Goal: Task Accomplishment & Management: Complete application form

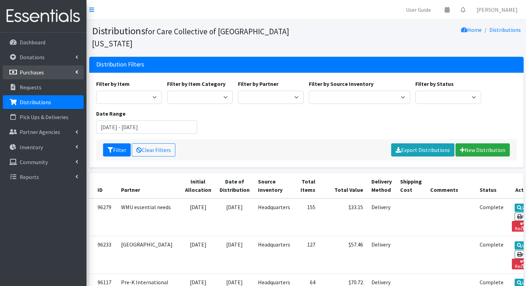
click at [66, 76] on link "Purchases" at bounding box center [43, 72] width 81 height 14
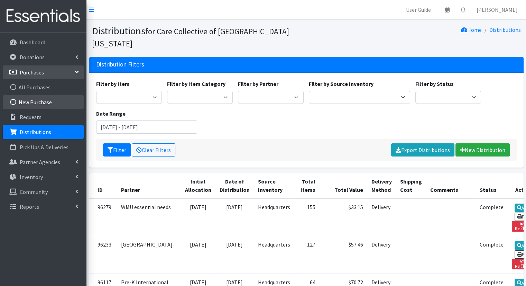
click at [65, 101] on link "New Purchase" at bounding box center [43, 102] width 81 height 14
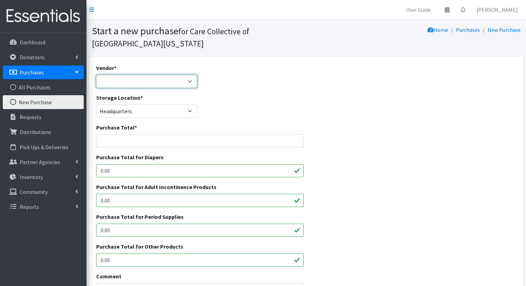
click at [171, 81] on select "JSL Partners, Inc. ---Not Listed---" at bounding box center [146, 81] width 101 height 13
select select "642"
click at [96, 75] on select "JSL Partners, Inc. ---Not Listed---" at bounding box center [146, 81] width 101 height 13
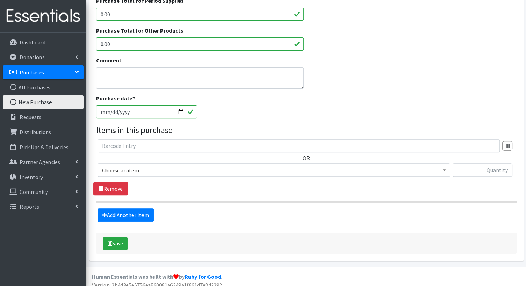
scroll to position [222, 0]
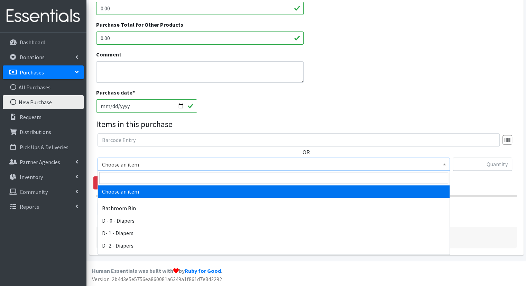
click at [263, 164] on span "Choose an item" at bounding box center [274, 164] width 344 height 10
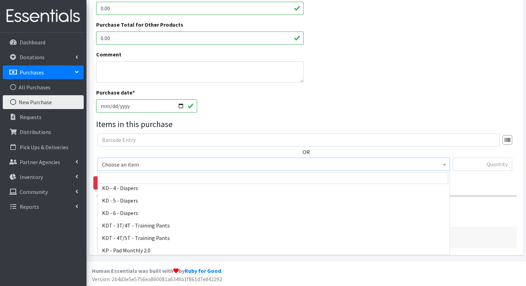
scroll to position [209, 0]
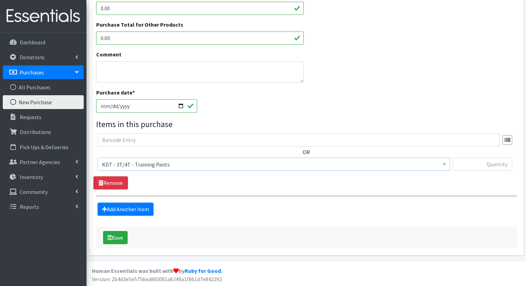
click at [393, 161] on span "KDT - 3T/4T - Training Pants" at bounding box center [274, 164] width 344 height 10
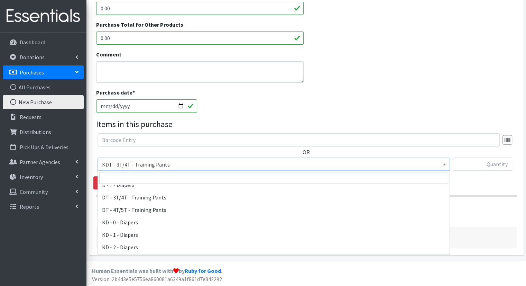
scroll to position [121, 0]
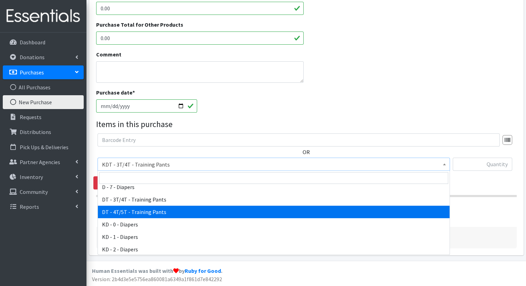
select select "15489"
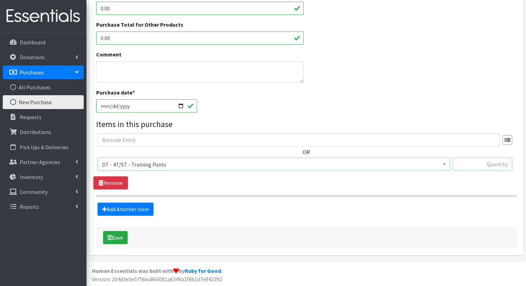
click at [492, 164] on input "text" at bounding box center [483, 163] width 60 height 13
type input "510"
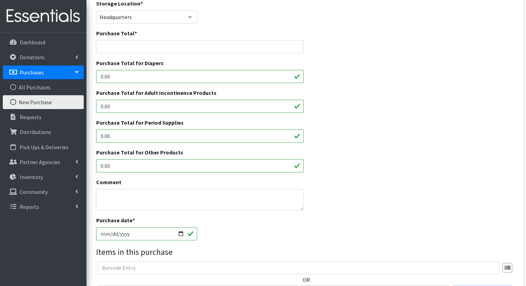
scroll to position [93, 0]
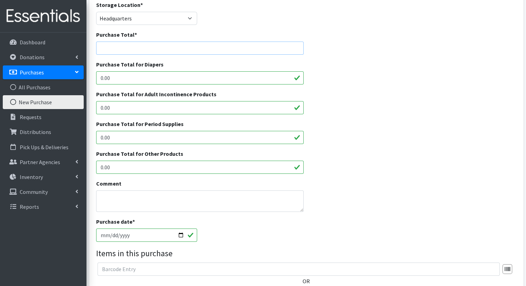
click at [191, 45] on input "Purchase Total *" at bounding box center [200, 48] width 208 height 13
type input "187.90"
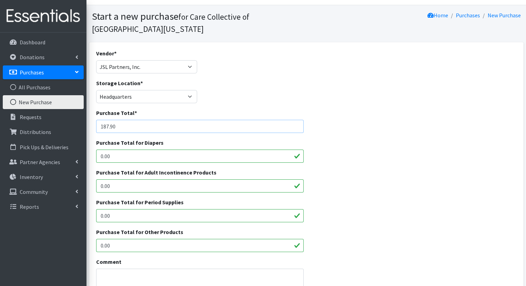
scroll to position [15, 0]
click at [162, 66] on select "JSL Partners, Inc. ---Not Listed---" at bounding box center [146, 66] width 101 height 13
select select
click at [96, 60] on select "JSL Partners, Inc. ---Not Listed---" at bounding box center [146, 66] width 101 height 13
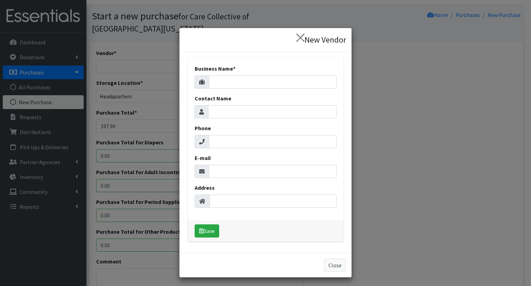
click at [254, 82] on body "User Guide 0 Pick-ups remaining this week View Calendar 0 Requests 0 Partner Ag…" at bounding box center [265, 239] width 531 height 508
click at [254, 82] on input "Business Name *" at bounding box center [273, 81] width 128 height 13
type input "Sam's Club"
click at [212, 228] on button "Save" at bounding box center [207, 230] width 25 height 13
select select "652"
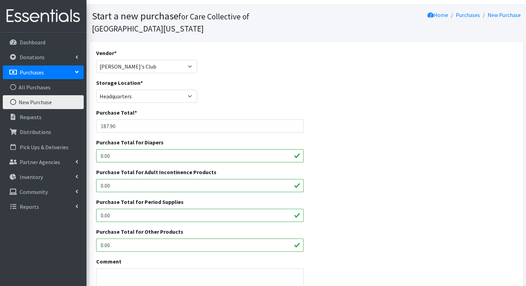
click at [411, 130] on div "Purchase Total * 187.90" at bounding box center [306, 123] width 426 height 30
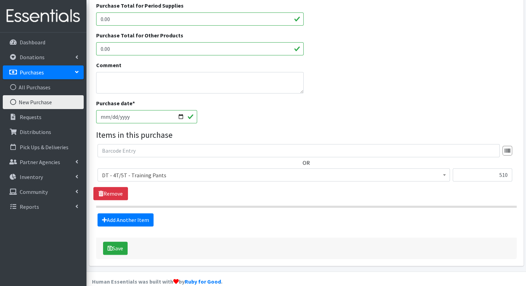
scroll to position [219, 0]
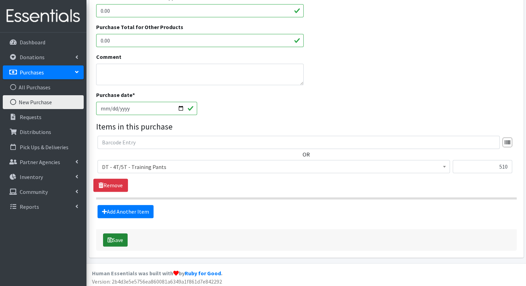
click at [113, 243] on button "Save" at bounding box center [115, 239] width 25 height 13
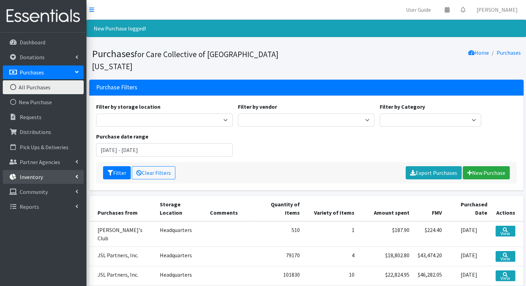
click at [39, 177] on p "Inventory" at bounding box center [31, 176] width 23 height 7
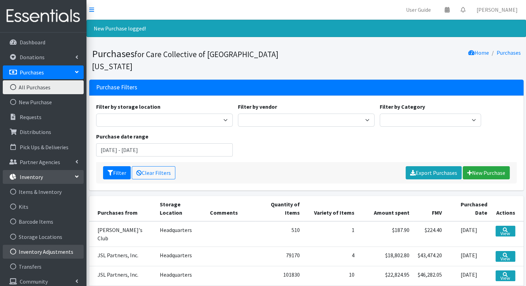
click at [56, 248] on link "Inventory Adjustments" at bounding box center [43, 252] width 81 height 14
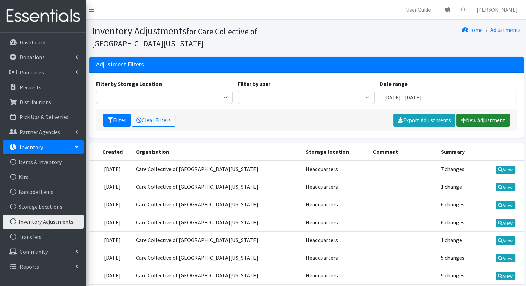
click at [487, 119] on link "New Adjustment" at bounding box center [483, 119] width 53 height 13
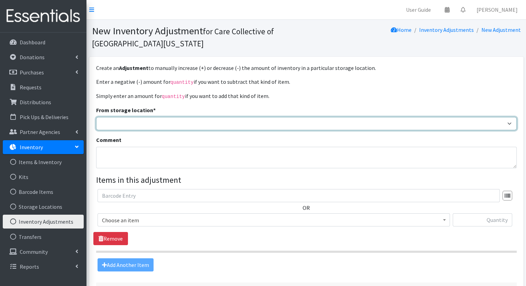
click at [248, 119] on select "Headquarters" at bounding box center [306, 123] width 421 height 13
select select "491"
click at [96, 117] on select "Headquarters" at bounding box center [306, 123] width 421 height 13
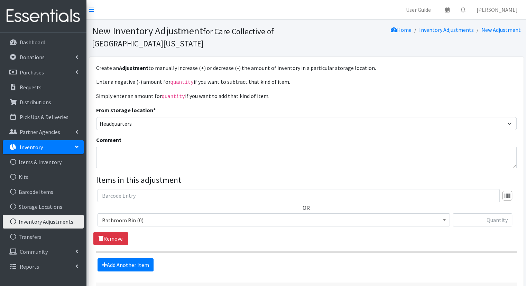
click at [310, 223] on span "Bathroom Bin (0)" at bounding box center [274, 220] width 344 height 10
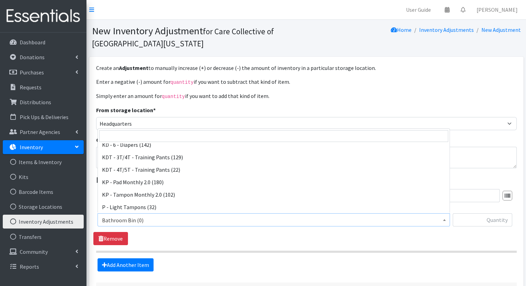
scroll to position [206, 0]
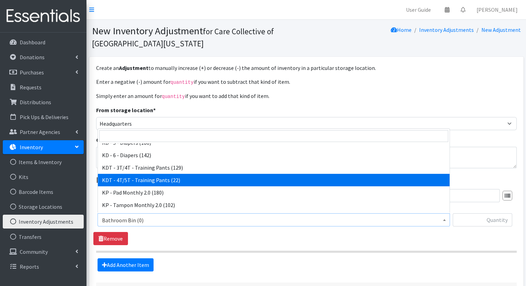
select select "15507"
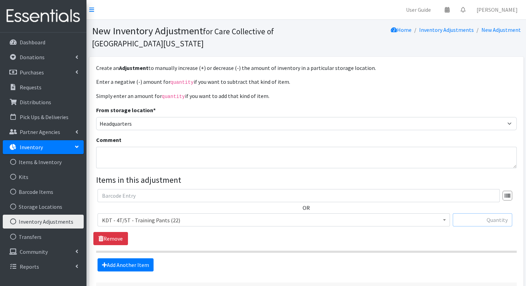
click at [485, 218] on input "text" at bounding box center [483, 219] width 60 height 13
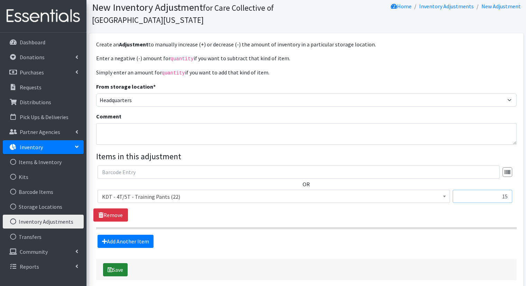
type input "15"
click at [120, 267] on button "Save" at bounding box center [115, 269] width 25 height 13
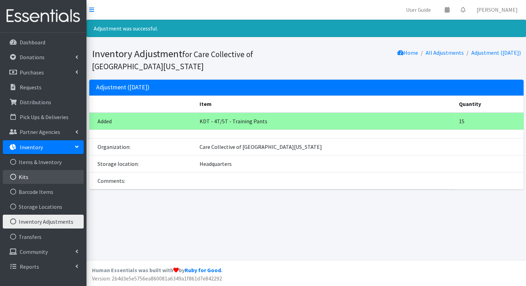
click at [35, 181] on link "Kits" at bounding box center [43, 177] width 81 height 14
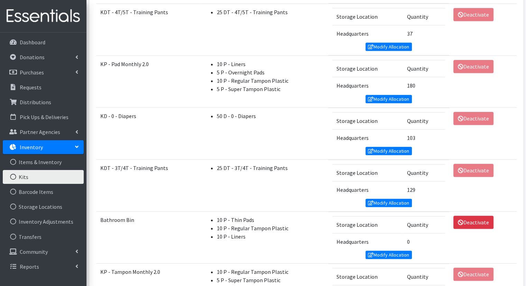
scroll to position [404, 0]
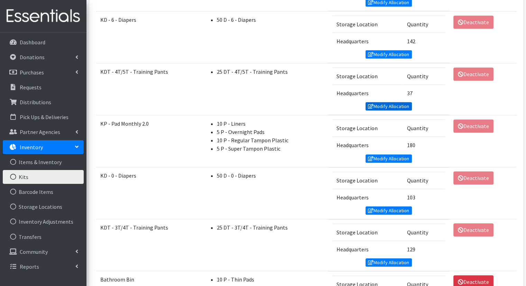
click at [399, 103] on link "Modify Allocation" at bounding box center [389, 106] width 46 height 8
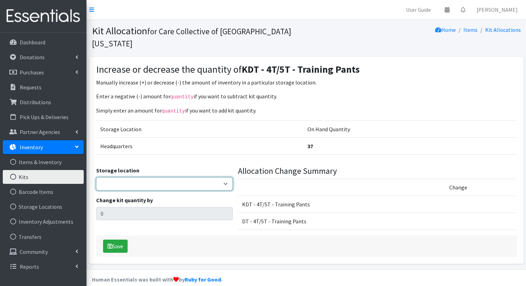
click at [180, 177] on select "Headquarters" at bounding box center [164, 183] width 137 height 13
select select "491"
click at [96, 177] on select "Headquarters" at bounding box center [164, 183] width 137 height 13
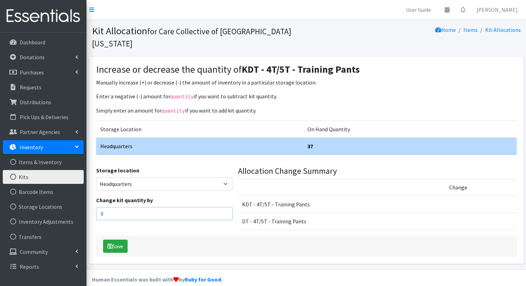
click at [183, 207] on input "0" at bounding box center [164, 213] width 137 height 13
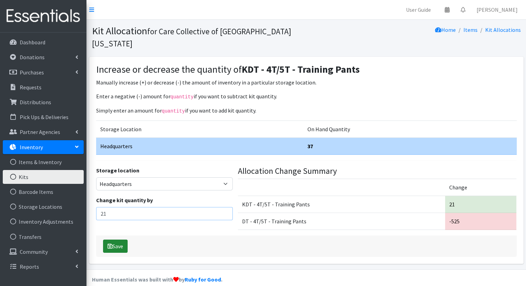
type input "21"
click at [126, 239] on button "Save" at bounding box center [115, 245] width 25 height 13
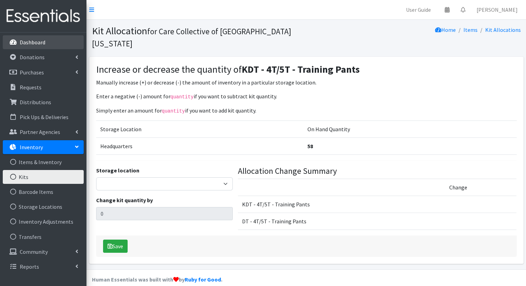
click at [46, 45] on link "Dashboard" at bounding box center [43, 42] width 81 height 14
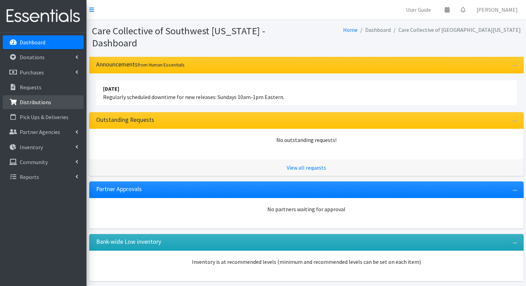
click at [39, 110] on li "Distributions" at bounding box center [43, 102] width 81 height 15
click at [39, 107] on link "Distributions" at bounding box center [43, 102] width 81 height 14
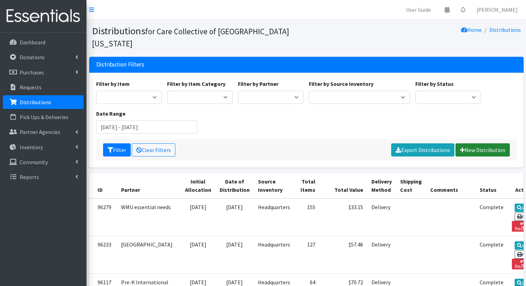
click at [468, 143] on link "New Distribution" at bounding box center [483, 149] width 54 height 13
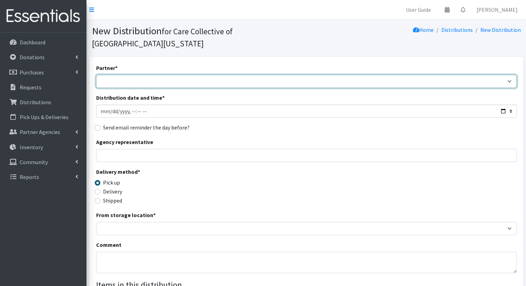
click at [271, 75] on select "African Community Kalamazoo Black Lives Matter Kzoo/BC Diaper Train Cares Sexua…" at bounding box center [306, 81] width 421 height 13
select select "7974"
click at [96, 75] on select "African Community Kalamazoo Black Lives Matter Kzoo/BC Diaper Train Cares Sexua…" at bounding box center [306, 81] width 421 height 13
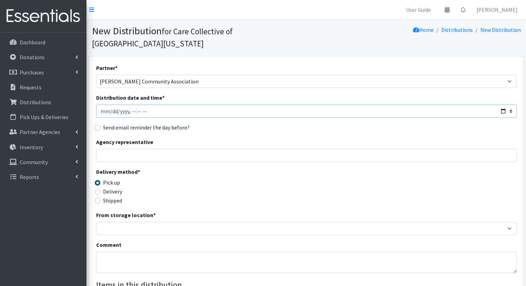
click at [504, 104] on input "Distribution date and time *" at bounding box center [306, 110] width 421 height 13
type input "[DATE]T10:00"
click at [293, 109] on div "Partner * African Community Kalamazoo Black Lives Matter Kzoo/BC Diaper Train C…" at bounding box center [306, 221] width 421 height 315
click at [109, 187] on label "Delivery" at bounding box center [112, 191] width 19 height 8
click at [100, 189] on input "Delivery" at bounding box center [98, 192] width 6 height 6
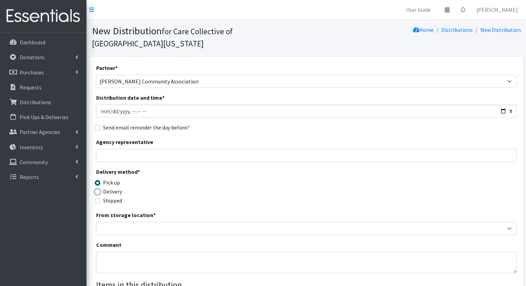
radio input "true"
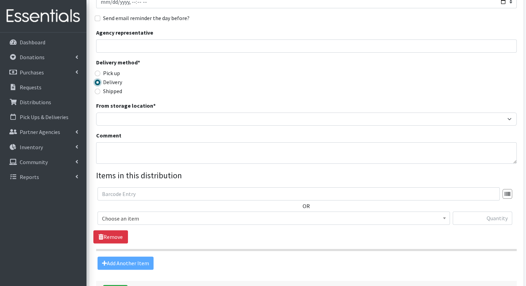
scroll to position [110, 0]
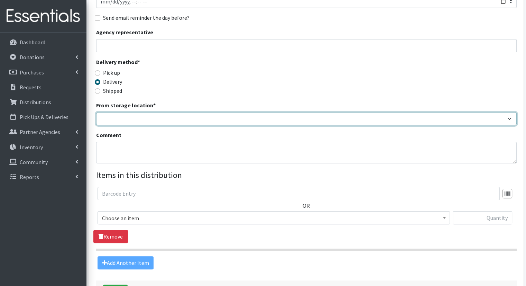
click at [400, 112] on select "Headquarters" at bounding box center [306, 118] width 421 height 13
select select "491"
click at [96, 112] on select "Headquarters" at bounding box center [306, 118] width 421 height 13
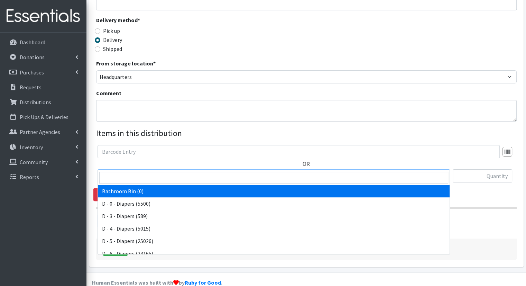
click at [436, 171] on span "Bathroom Bin (0)" at bounding box center [274, 176] width 344 height 10
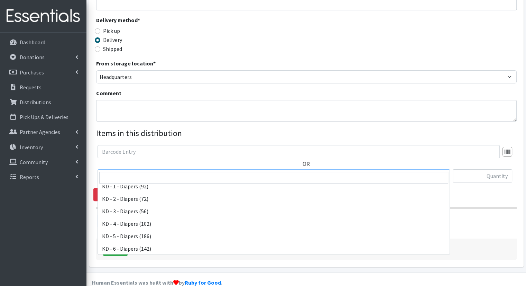
scroll to position [156, 0]
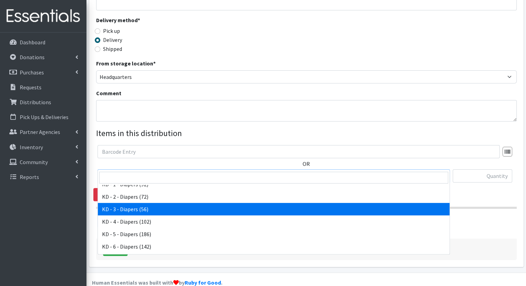
select select "15499"
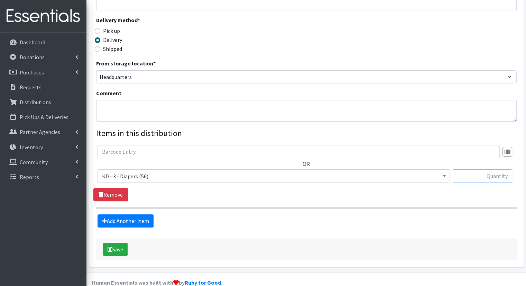
click at [475, 169] on input "text" at bounding box center [483, 175] width 60 height 13
type input "20"
click at [105, 214] on link "Add Another Item" at bounding box center [126, 220] width 56 height 13
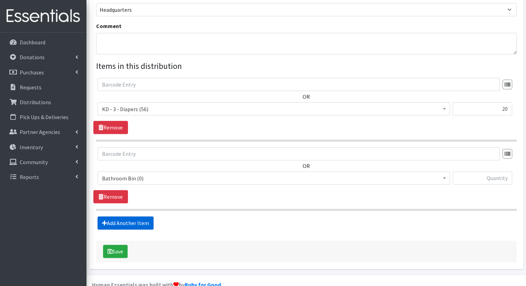
scroll to position [220, 0]
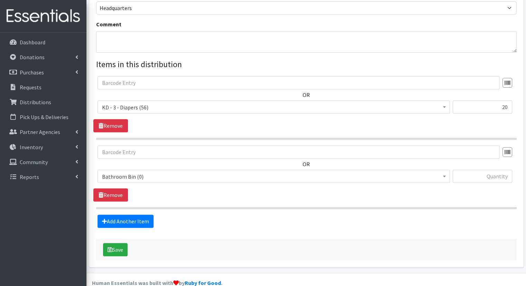
click at [168, 172] on span "Bathroom Bin (0)" at bounding box center [274, 177] width 344 height 10
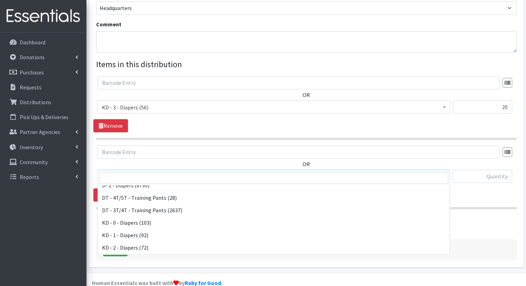
scroll to position [134, 0]
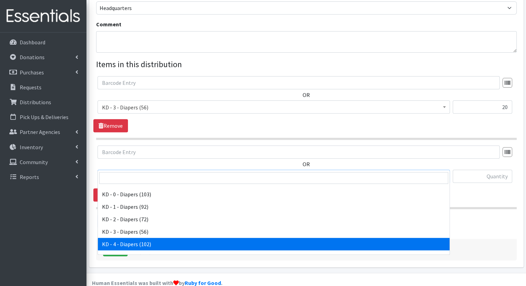
select select "15500"
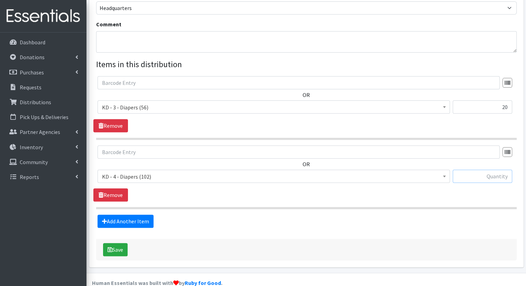
click at [480, 170] on input "text" at bounding box center [483, 176] width 60 height 13
type input "30"
click at [132, 214] on link "Add Another Item" at bounding box center [126, 220] width 56 height 13
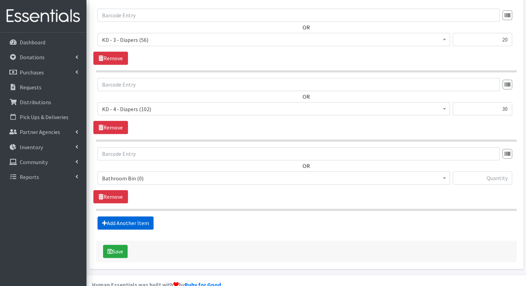
scroll to position [289, 0]
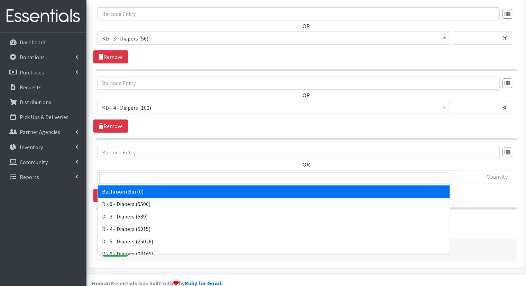
click at [169, 172] on span "Bathroom Bin (0)" at bounding box center [274, 177] width 344 height 10
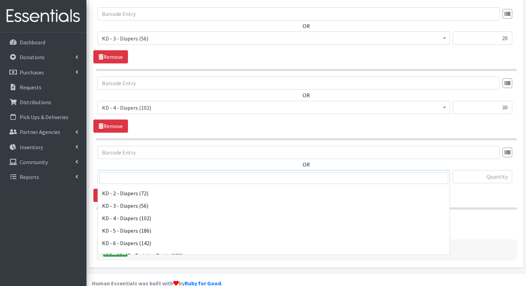
scroll to position [164, 0]
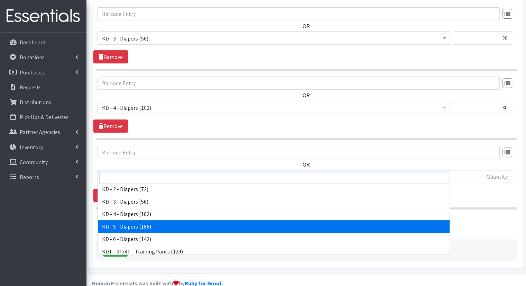
select select "15501"
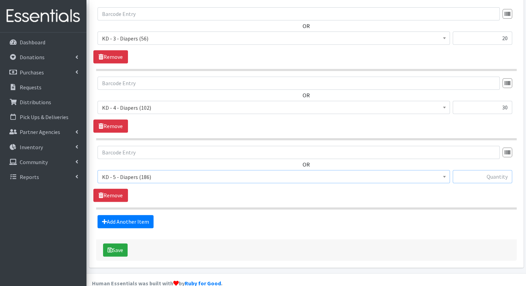
click at [498, 170] on input "text" at bounding box center [483, 176] width 60 height 13
type input "50"
click at [125, 215] on link "Add Another Item" at bounding box center [126, 221] width 56 height 13
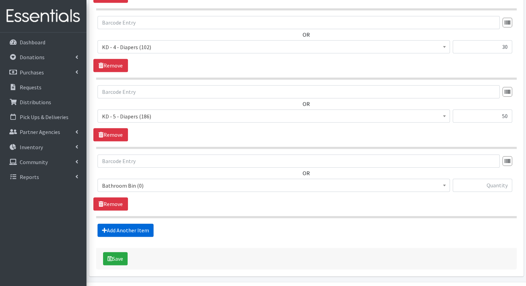
scroll to position [358, 0]
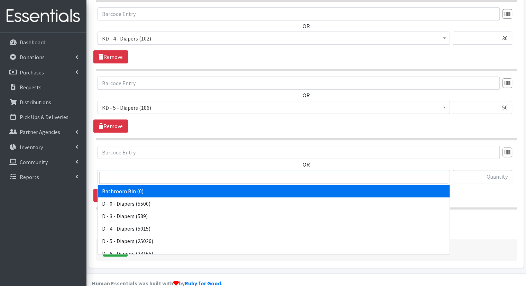
click at [182, 172] on span "Bathroom Bin (0)" at bounding box center [274, 177] width 344 height 10
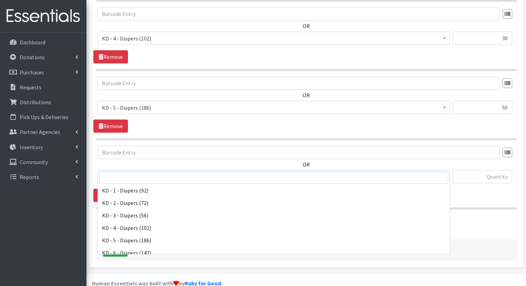
scroll to position [168, 0]
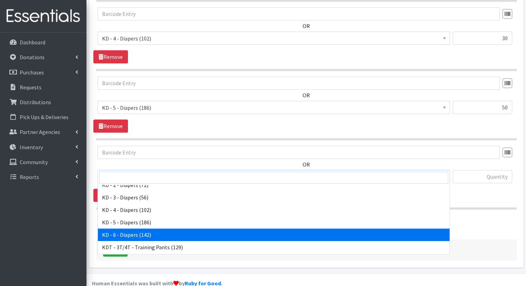
select select "15502"
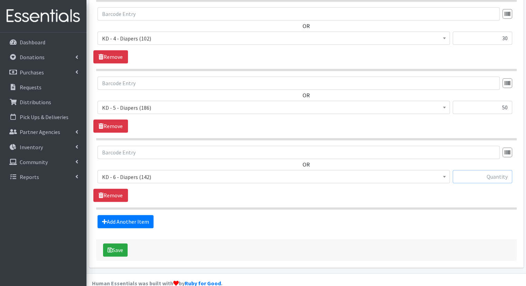
click at [486, 170] on input "text" at bounding box center [483, 176] width 60 height 13
type input "50"
click at [144, 215] on link "Add Another Item" at bounding box center [126, 221] width 56 height 13
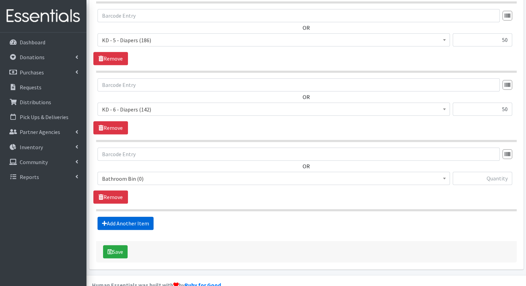
scroll to position [428, 0]
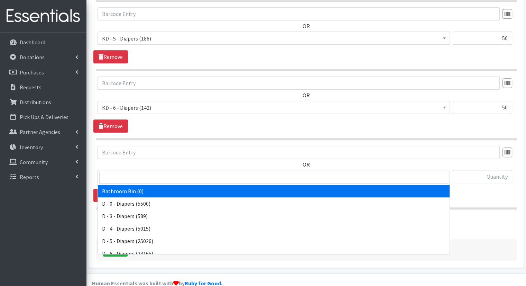
click at [175, 172] on span "Bathroom Bin (0)" at bounding box center [274, 177] width 344 height 10
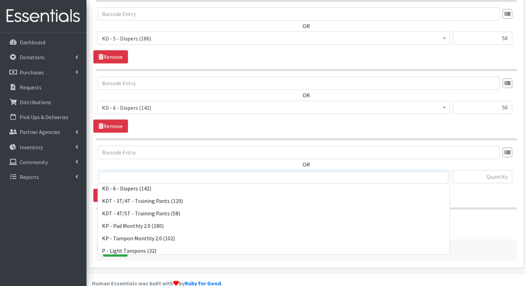
scroll to position [219, 0]
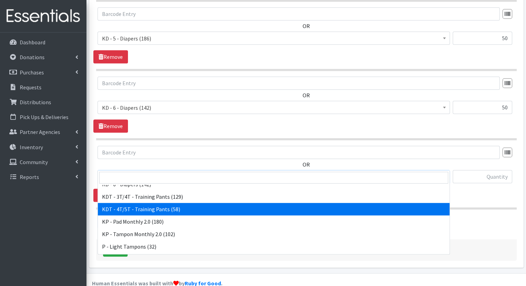
select select "15507"
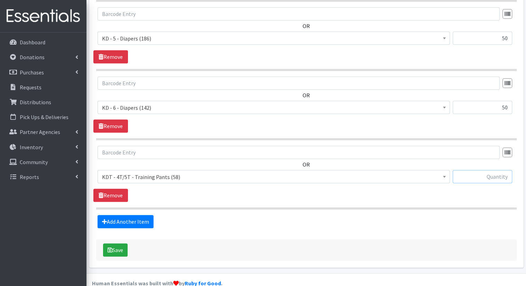
click at [481, 170] on input "text" at bounding box center [483, 176] width 60 height 13
type input "9"
click at [132, 215] on link "Add Another Item" at bounding box center [126, 221] width 56 height 13
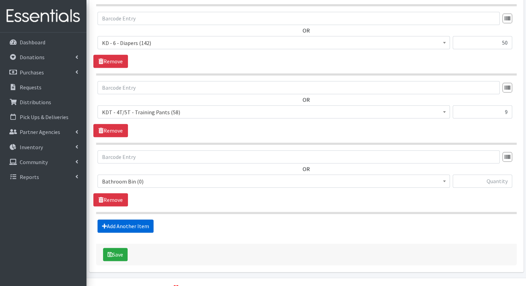
scroll to position [496, 0]
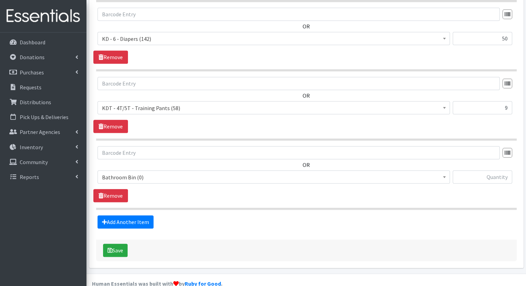
click at [173, 172] on span "Bathroom Bin (0)" at bounding box center [274, 177] width 344 height 10
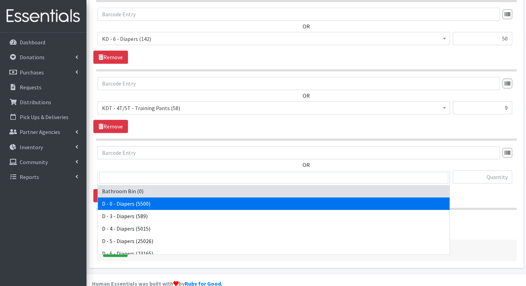
scroll to position [259, 0]
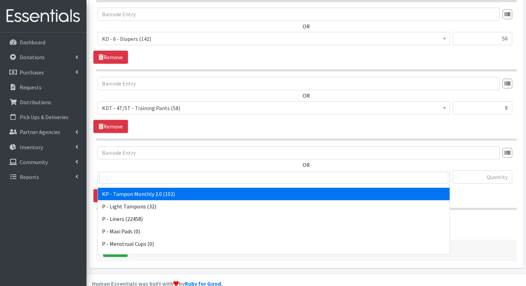
select select "15575"
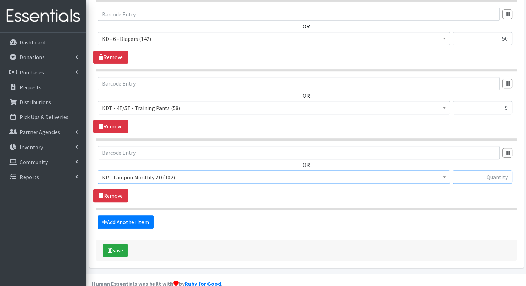
click at [480, 170] on input "text" at bounding box center [483, 176] width 60 height 13
type input "3"
type input "25"
click at [140, 215] on link "Add Another Item" at bounding box center [126, 221] width 56 height 13
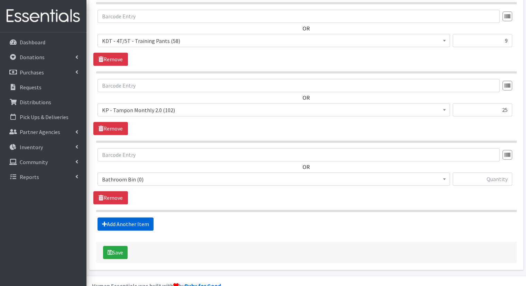
scroll to position [565, 0]
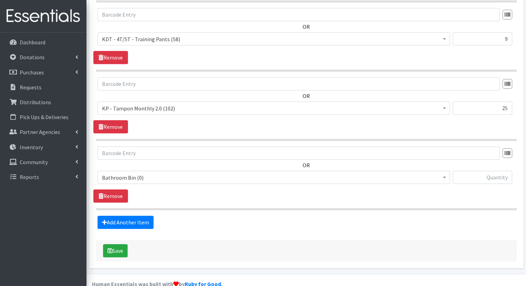
click at [188, 173] on span "Bathroom Bin (0)" at bounding box center [274, 178] width 344 height 10
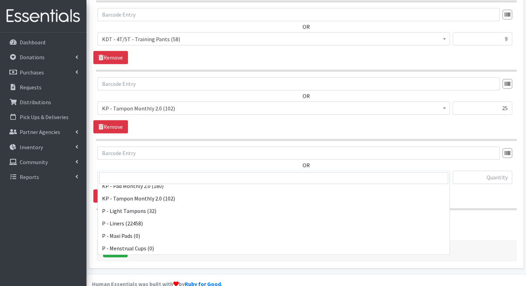
scroll to position [212, 0]
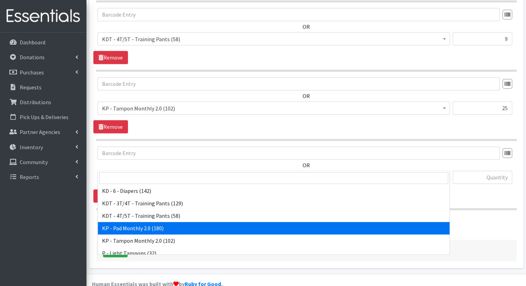
select select "15566"
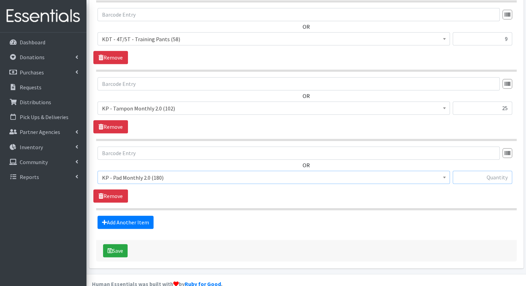
click at [498, 171] on input "text" at bounding box center [483, 177] width 60 height 13
type input "50"
click at [99, 216] on link "Add Another Item" at bounding box center [126, 222] width 56 height 13
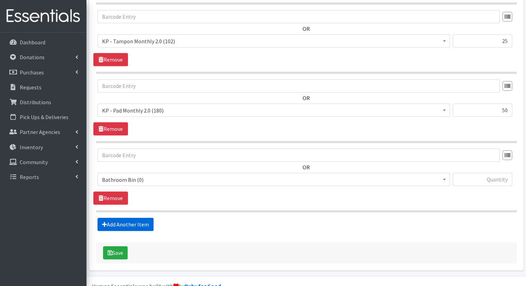
scroll to position [634, 0]
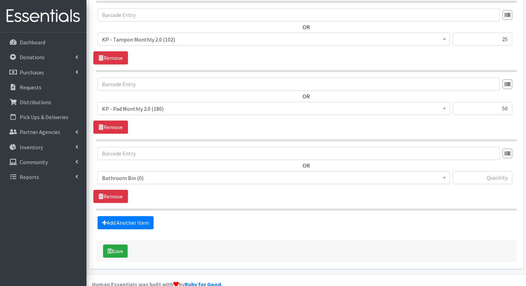
click at [331, 173] on span "Bathroom Bin (0)" at bounding box center [274, 178] width 344 height 10
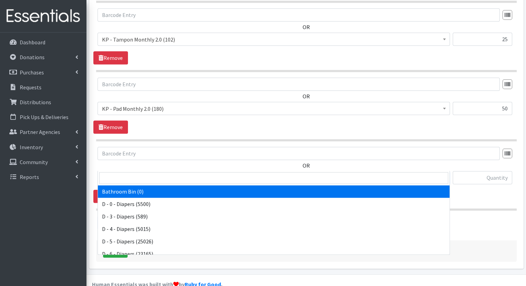
scroll to position [342, 0]
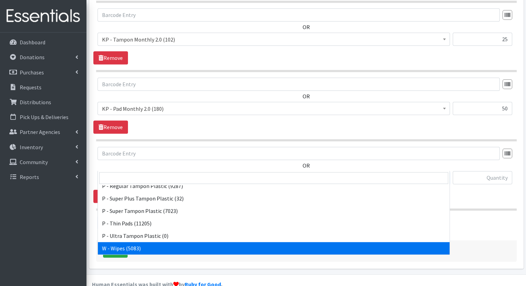
select select "15495"
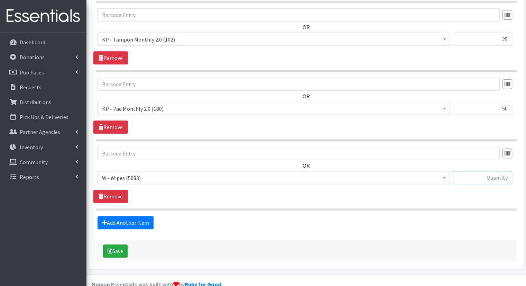
click at [479, 171] on input "text" at bounding box center [483, 177] width 60 height 13
type input "170"
click at [112, 244] on button "Save" at bounding box center [115, 250] width 25 height 13
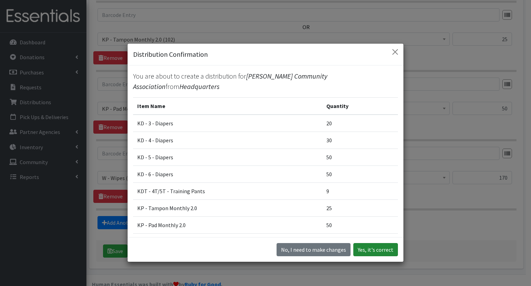
click at [370, 247] on button "Yes, it's correct" at bounding box center [376, 249] width 45 height 13
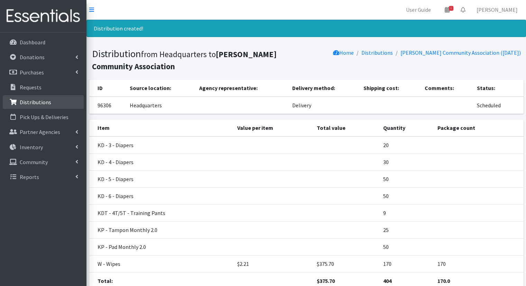
click at [33, 97] on link "Distributions" at bounding box center [43, 102] width 81 height 14
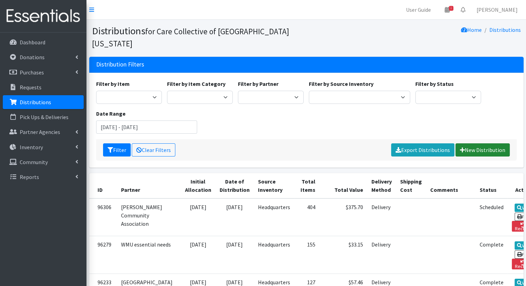
click at [478, 143] on link "New Distribution" at bounding box center [483, 149] width 54 height 13
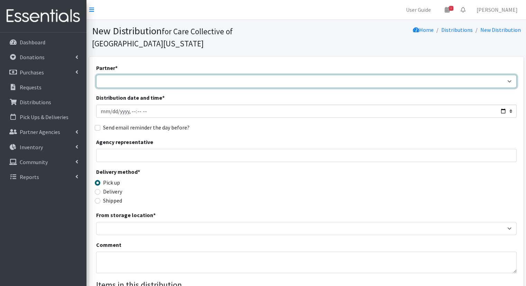
click at [368, 75] on select "African Community Kalamazoo Black Lives Matter Kzoo/[GEOGRAPHIC_DATA] Diaper Tr…" at bounding box center [306, 81] width 421 height 13
select select "7984"
click at [96, 75] on select "African Community Kalamazoo Black Lives Matter Kzoo/[GEOGRAPHIC_DATA] Diaper Tr…" at bounding box center [306, 81] width 421 height 13
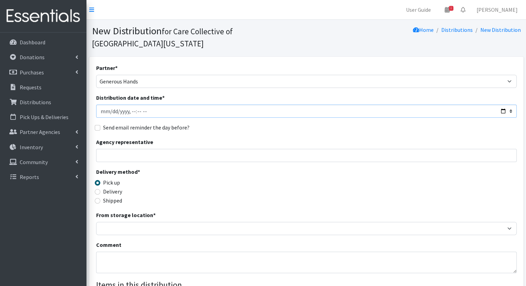
click at [506, 104] on input "Distribution date and time *" at bounding box center [306, 110] width 421 height 13
click at [503, 104] on input "Distribution date and time *" at bounding box center [306, 110] width 421 height 13
type input "2025-09-10T10:00"
click at [284, 123] on div "Send email reminder the day before?" at bounding box center [306, 127] width 421 height 8
click at [103, 187] on label "Delivery" at bounding box center [112, 191] width 19 height 8
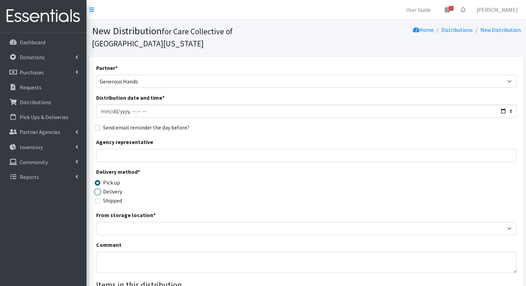
click at [100, 189] on input "Delivery" at bounding box center [98, 192] width 6 height 6
radio input "true"
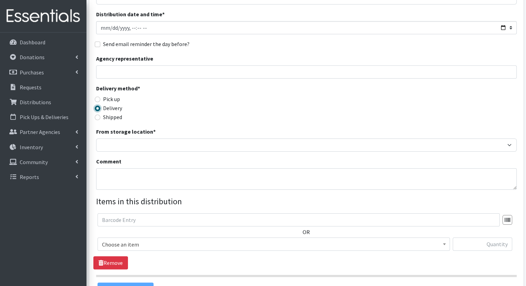
scroll to position [87, 0]
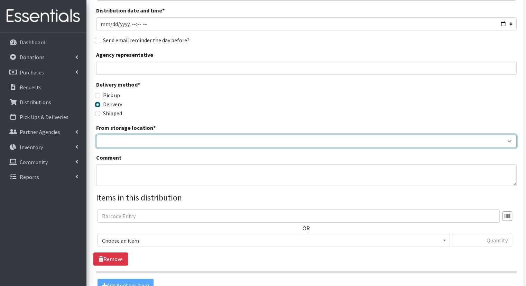
click at [437, 135] on select "Headquarters" at bounding box center [306, 141] width 421 height 13
select select "491"
click at [96, 135] on select "Headquarters" at bounding box center [306, 141] width 421 height 13
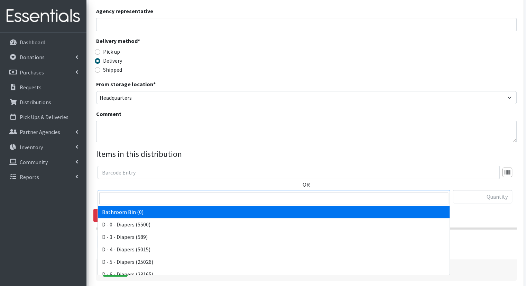
click at [436, 190] on span "Bathroom Bin (0)" at bounding box center [274, 196] width 353 height 13
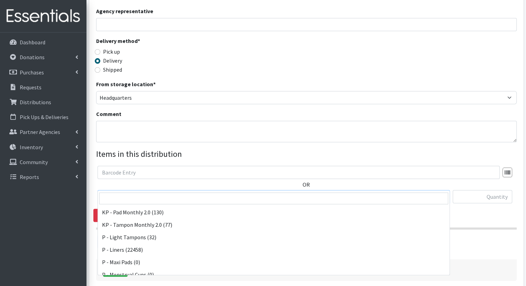
scroll to position [235, 0]
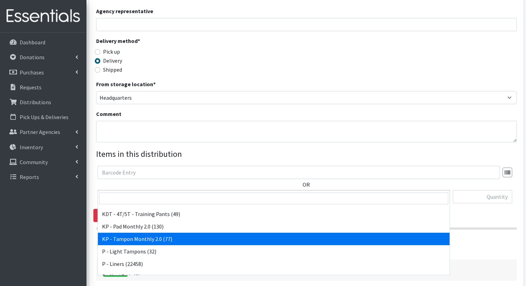
select select "15575"
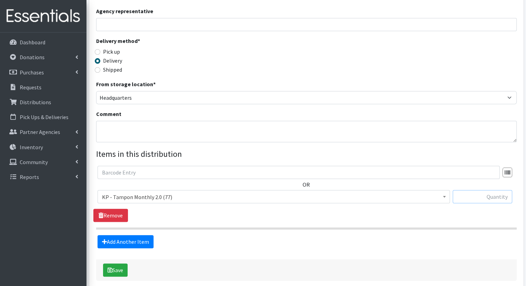
click at [474, 190] on input "text" at bounding box center [483, 196] width 60 height 13
type input "3"
type input "25"
click at [112, 235] on link "Add Another Item" at bounding box center [126, 241] width 56 height 13
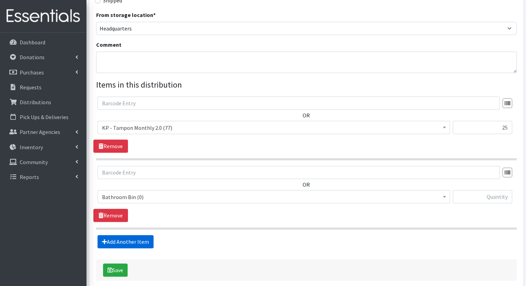
scroll to position [220, 0]
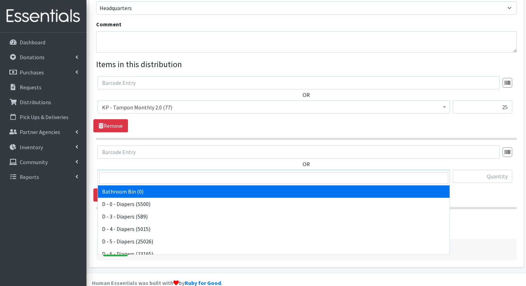
click at [155, 172] on span "Bathroom Bin (0)" at bounding box center [274, 177] width 344 height 10
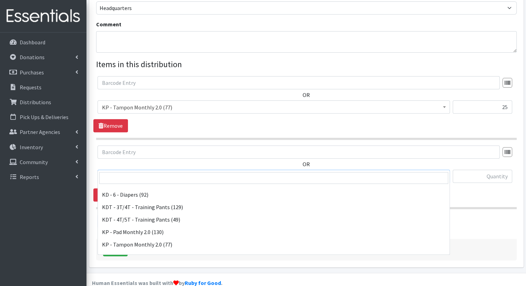
scroll to position [210, 0]
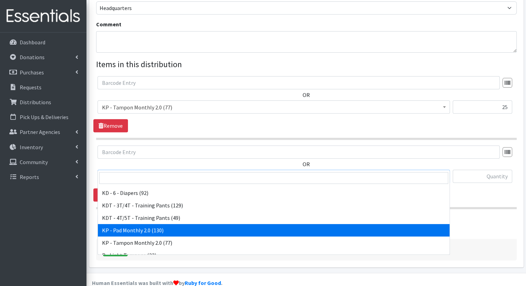
select select "15566"
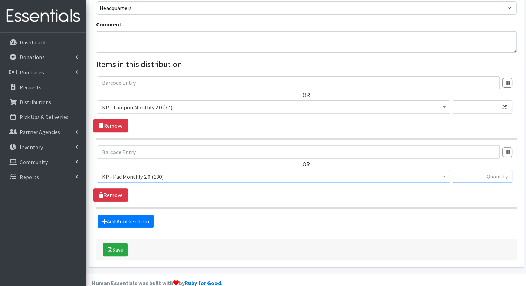
click at [497, 170] on input "text" at bounding box center [483, 176] width 60 height 13
type input "30"
click at [114, 243] on button "Save" at bounding box center [115, 249] width 25 height 13
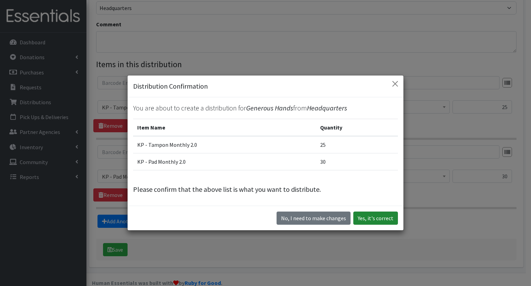
click at [366, 222] on button "Yes, it's correct" at bounding box center [376, 217] width 45 height 13
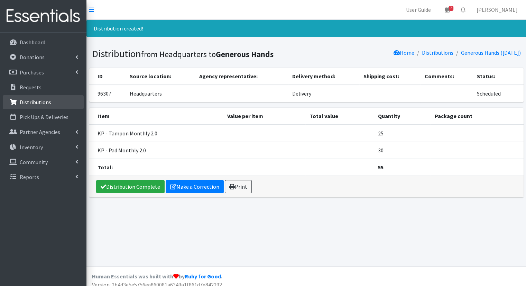
click at [43, 101] on p "Distributions" at bounding box center [35, 102] width 31 height 7
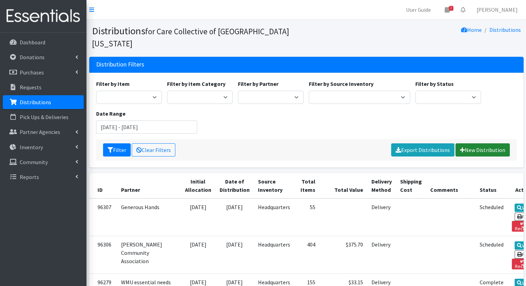
click at [496, 143] on link "New Distribution" at bounding box center [483, 149] width 54 height 13
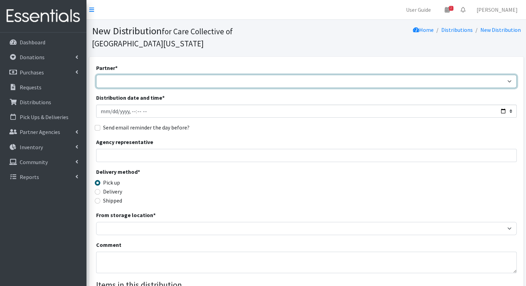
click at [207, 75] on select "African Community Kalamazoo Black Lives Matter Kzoo/[GEOGRAPHIC_DATA] Diaper Tr…" at bounding box center [306, 81] width 421 height 13
select select "7975"
click at [96, 75] on select "African Community Kalamazoo Black Lives Matter Kzoo/[GEOGRAPHIC_DATA] Diaper Tr…" at bounding box center [306, 81] width 421 height 13
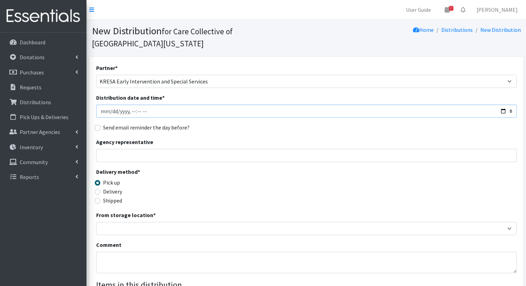
click at [500, 104] on input "Distribution date and time *" at bounding box center [306, 110] width 421 height 13
type input "[DATE]T10:00"
click at [254, 124] on div "Partner * [DEMOGRAPHIC_DATA] Community Kalamazoo Black Lives Matter Kzoo/[GEOGR…" at bounding box center [306, 221] width 421 height 315
click at [124, 187] on div "Delivery" at bounding box center [148, 191] width 105 height 8
click at [115, 187] on label "Delivery" at bounding box center [112, 191] width 19 height 8
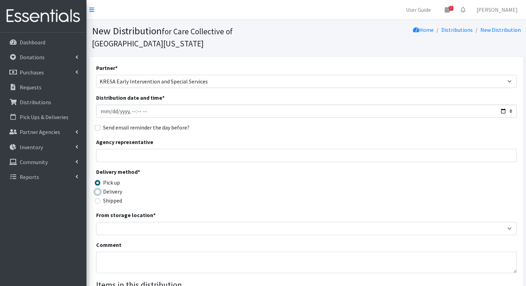
click at [100, 189] on input "Delivery" at bounding box center [98, 192] width 6 height 6
radio input "true"
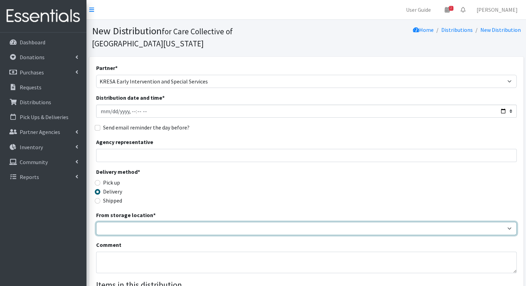
click at [210, 222] on select "Headquarters" at bounding box center [306, 228] width 421 height 13
select select "491"
click at [96, 222] on select "Headquarters" at bounding box center [306, 228] width 421 height 13
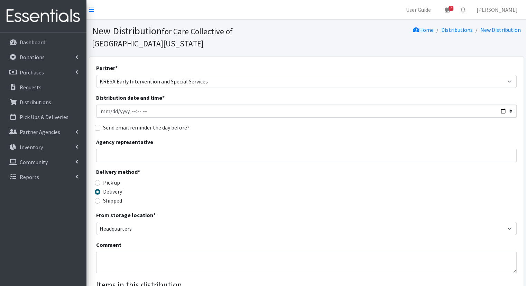
click at [241, 181] on div "Delivery method * Pick up Delivery Shipped Shipping cost" at bounding box center [306, 188] width 421 height 43
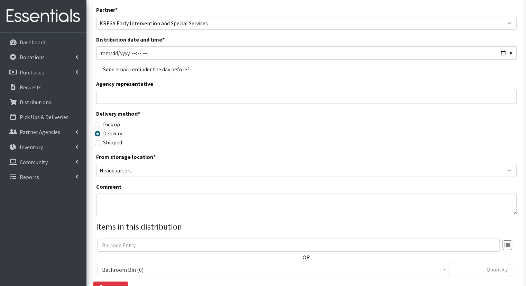
scroll to position [100, 0]
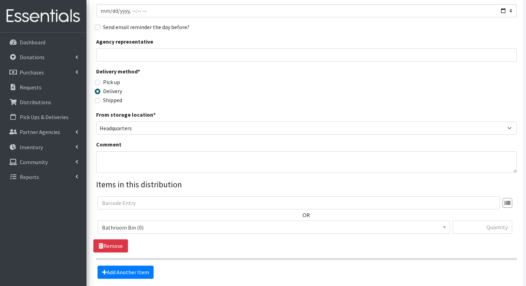
click at [271, 222] on span "Bathroom Bin (0)" at bounding box center [274, 227] width 344 height 10
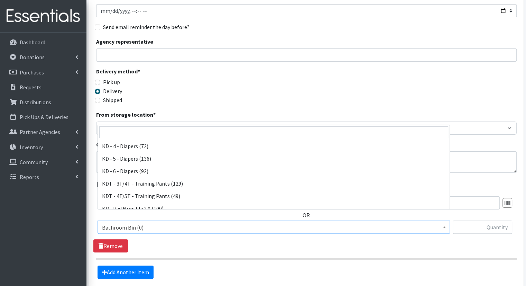
scroll to position [182, 0]
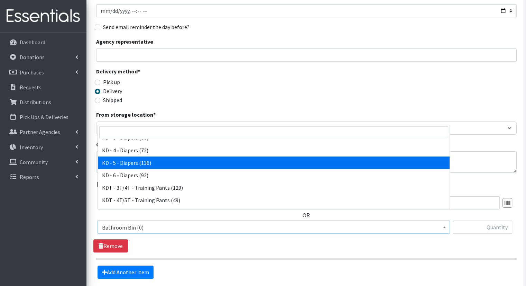
select select "15501"
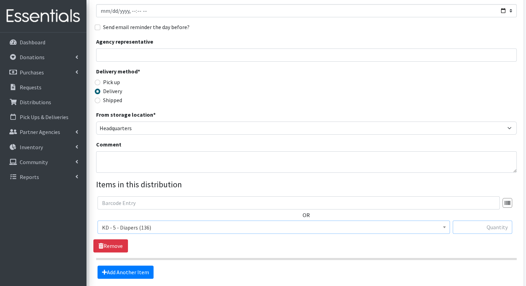
click at [489, 220] on input "text" at bounding box center [483, 226] width 60 height 13
type input "5"
click at [144, 265] on link "Add Another Item" at bounding box center [126, 271] width 56 height 13
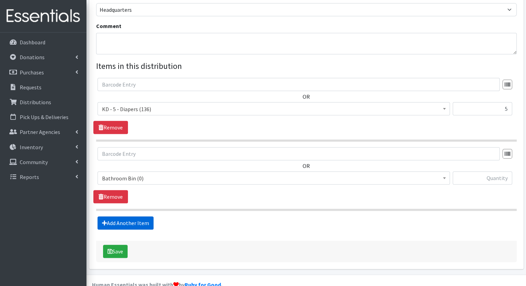
scroll to position [220, 0]
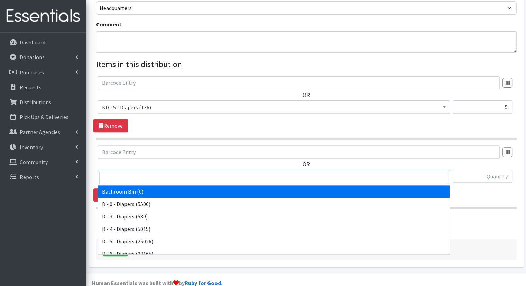
click at [172, 172] on span "Bathroom Bin (0)" at bounding box center [274, 177] width 344 height 10
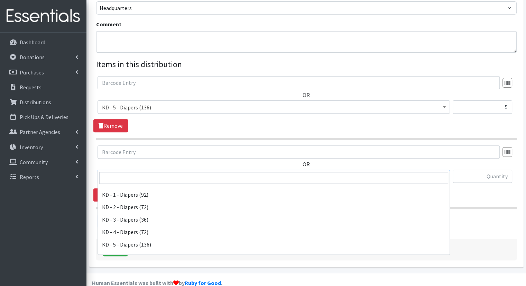
scroll to position [152, 0]
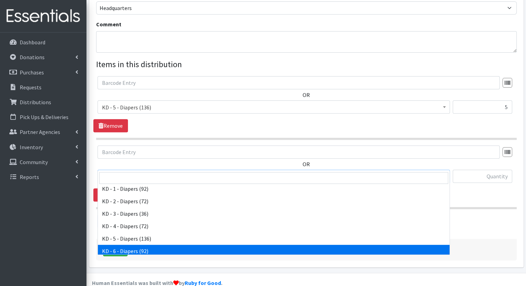
select select "15502"
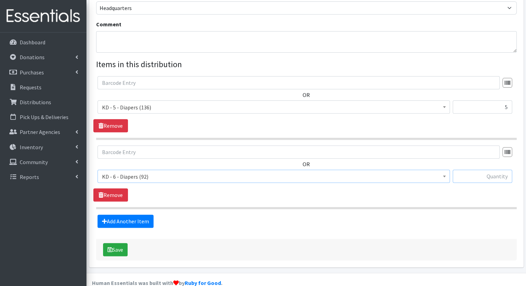
click at [512, 170] on input "text" at bounding box center [483, 176] width 60 height 13
type input "15"
click at [103, 218] on icon at bounding box center [104, 221] width 5 height 6
click at [106, 218] on icon at bounding box center [104, 221] width 5 height 6
click at [170, 184] on div "OR Bathroom Bin (0) D - 0 - Diapers (5500) D - 3 - Diapers (589) D - 4 - Diaper…" at bounding box center [306, 173] width 426 height 56
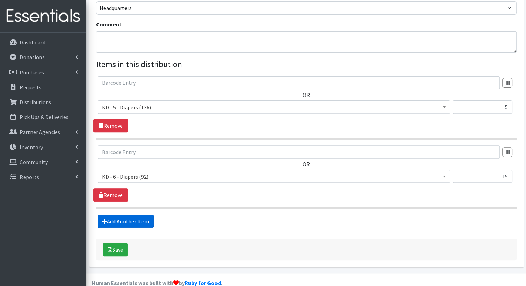
click at [140, 214] on link "Add Another Item" at bounding box center [126, 220] width 56 height 13
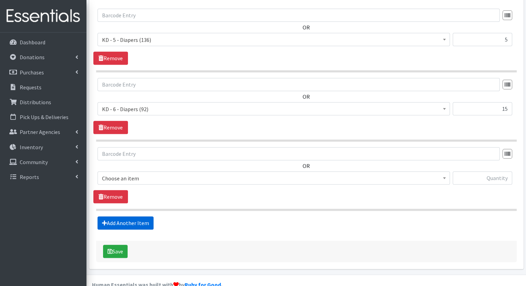
scroll to position [289, 0]
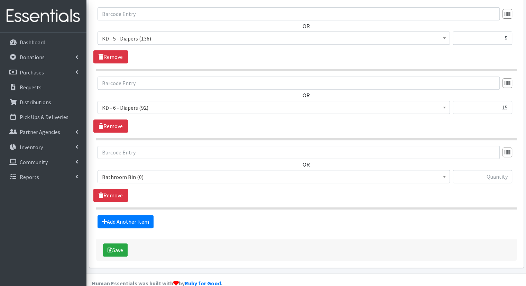
click at [185, 170] on span "Bathroom Bin (0)" at bounding box center [274, 176] width 353 height 13
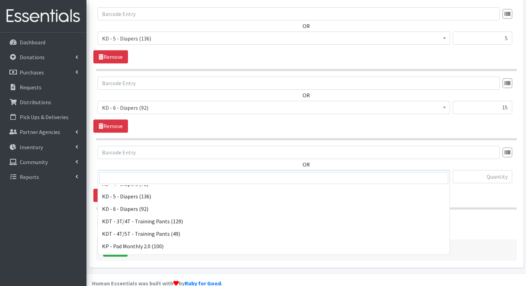
scroll to position [197, 0]
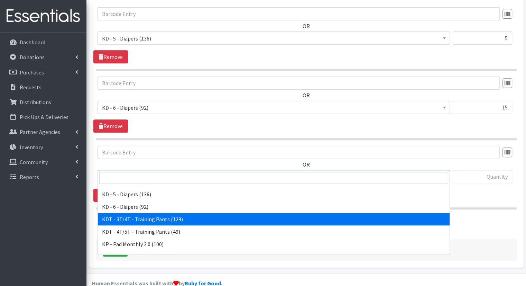
select select "15506"
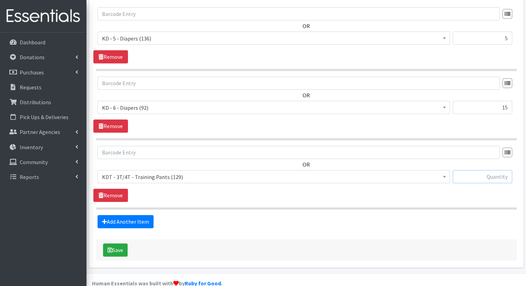
click at [470, 170] on input "text" at bounding box center [483, 176] width 60 height 13
type input "15"
click at [145, 215] on link "Add Another Item" at bounding box center [126, 221] width 56 height 13
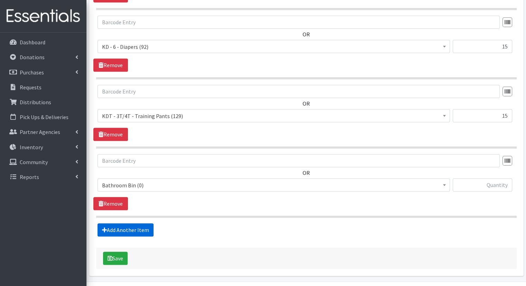
scroll to position [358, 0]
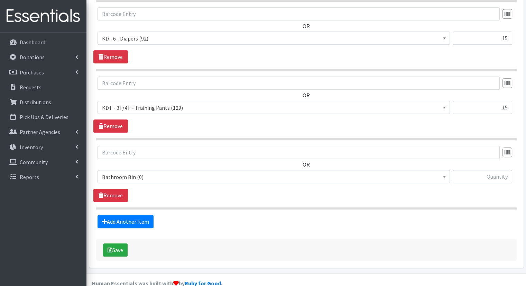
click at [186, 172] on span "Bathroom Bin (0)" at bounding box center [274, 177] width 344 height 10
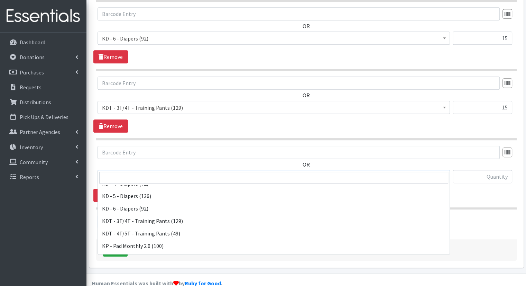
scroll to position [197, 0]
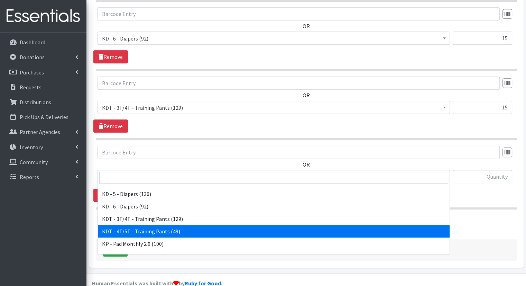
select select "15507"
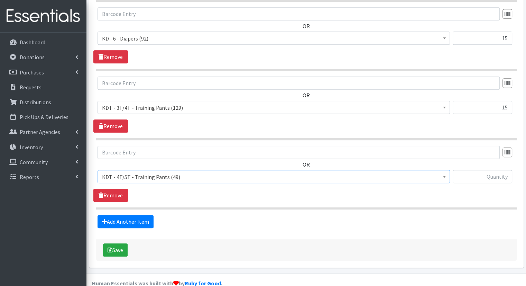
click at [490, 170] on div at bounding box center [483, 176] width 60 height 13
click at [494, 170] on input "text" at bounding box center [483, 176] width 60 height 13
type input "15"
click at [147, 215] on link "Add Another Item" at bounding box center [126, 221] width 56 height 13
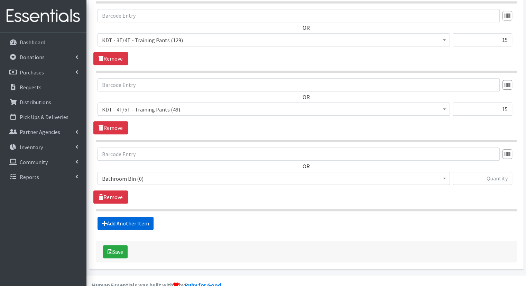
scroll to position [428, 0]
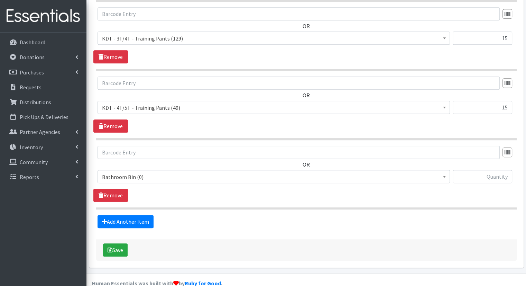
click at [187, 172] on span "Bathroom Bin (0)" at bounding box center [274, 177] width 344 height 10
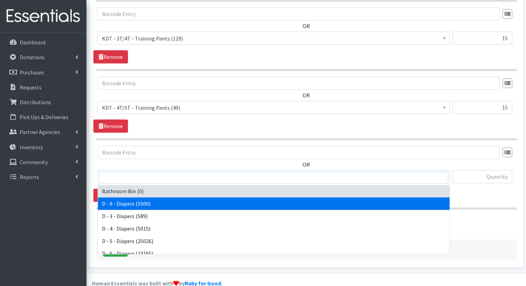
scroll to position [342, 0]
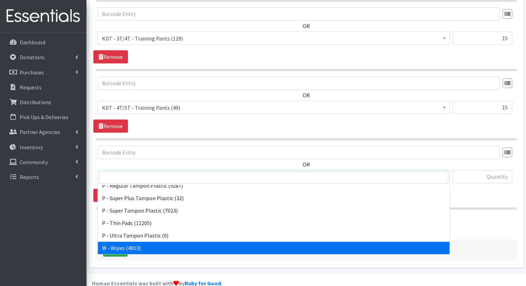
select select "15495"
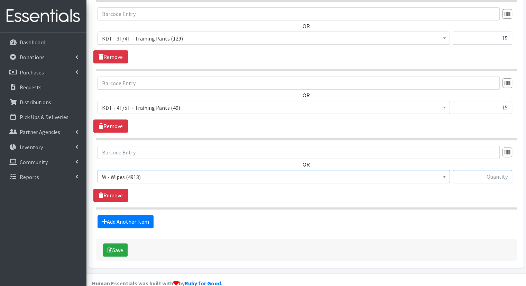
click at [460, 170] on input "text" at bounding box center [483, 176] width 60 height 13
type input "50"
click at [116, 243] on button "Save" at bounding box center [115, 249] width 25 height 13
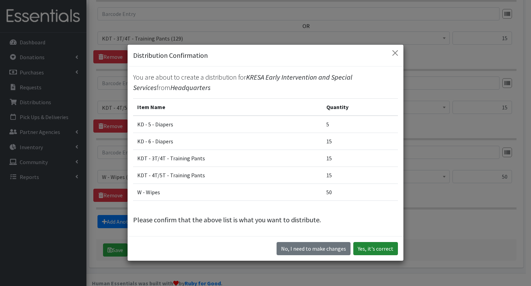
click at [372, 243] on button "Yes, it's correct" at bounding box center [376, 248] width 45 height 13
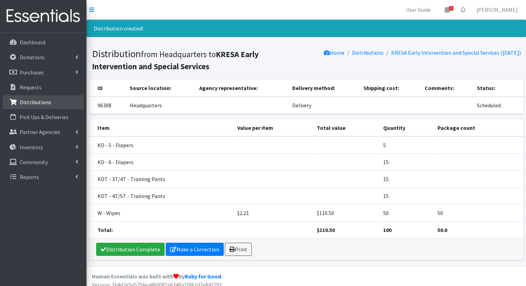
click at [36, 103] on p "Distributions" at bounding box center [35, 102] width 31 height 7
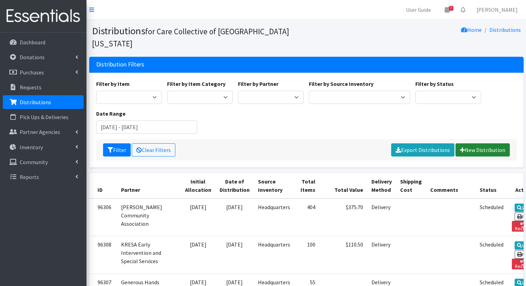
click at [476, 143] on link "New Distribution" at bounding box center [483, 149] width 54 height 13
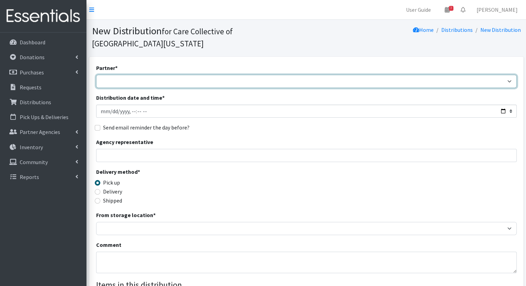
click at [214, 75] on select "African Community Kalamazoo Black Lives Matter Kzoo/[GEOGRAPHIC_DATA] Diaper Tr…" at bounding box center [306, 81] width 421 height 13
select select "8043"
click at [96, 75] on select "African Community Kalamazoo Black Lives Matter Kzoo/[GEOGRAPHIC_DATA] Diaper Tr…" at bounding box center [306, 81] width 421 height 13
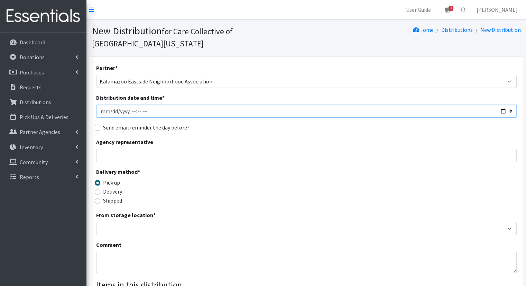
click at [144, 104] on input "Distribution date and time *" at bounding box center [306, 110] width 421 height 13
click at [501, 104] on input "Distribution date and time *" at bounding box center [306, 110] width 421 height 13
type input "[DATE]T10:00"
click at [272, 125] on div "Partner * [DEMOGRAPHIC_DATA] Community Kalamazoo Black Lives Matter Kzoo/[GEOGR…" at bounding box center [306, 221] width 421 height 315
click at [111, 187] on label "Delivery" at bounding box center [112, 191] width 19 height 8
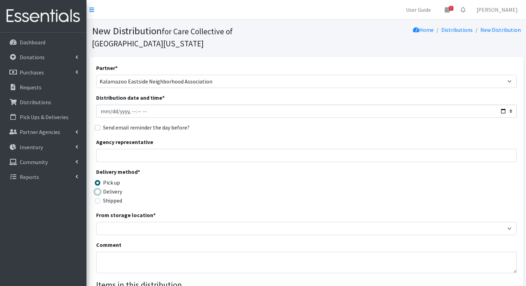
click at [100, 189] on input "Delivery" at bounding box center [98, 192] width 6 height 6
radio input "true"
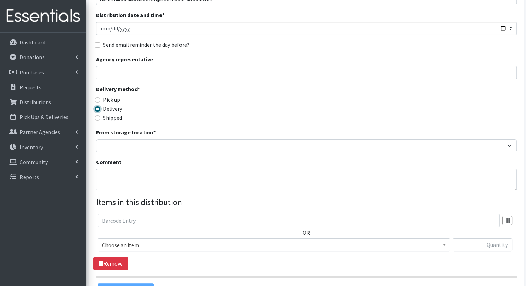
scroll to position [81, 0]
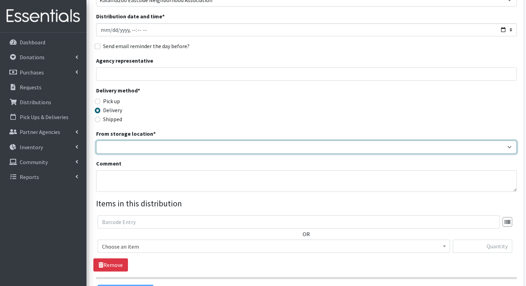
click at [180, 140] on select "Headquarters" at bounding box center [306, 146] width 421 height 13
select select "491"
click at [96, 140] on select "Headquarters" at bounding box center [306, 146] width 421 height 13
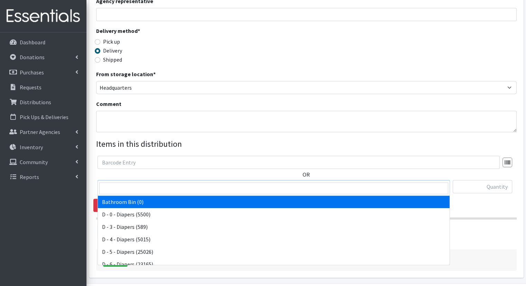
click at [432, 182] on span "Bathroom Bin (0)" at bounding box center [274, 187] width 344 height 10
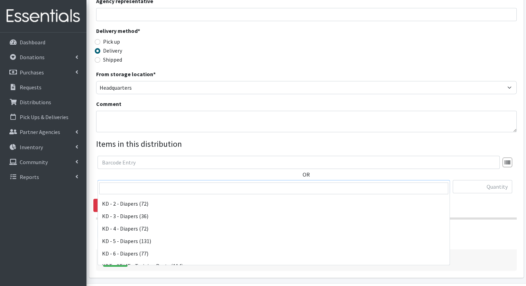
scroll to position [162, 0]
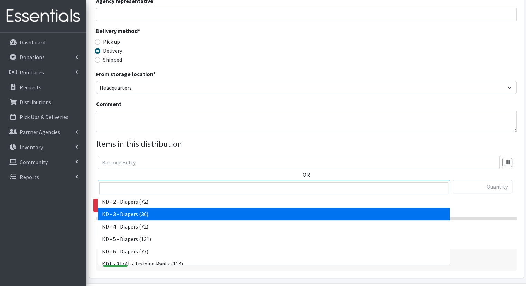
select select "15499"
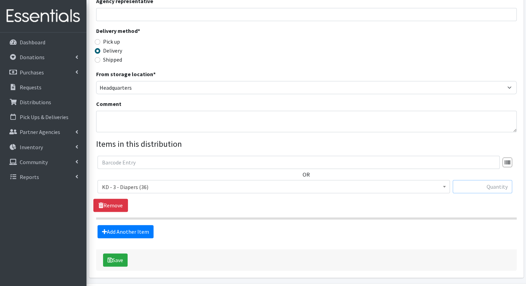
click at [483, 180] on input "text" at bounding box center [483, 186] width 60 height 13
type input "7"
click at [142, 225] on link "Add Another Item" at bounding box center [126, 231] width 56 height 13
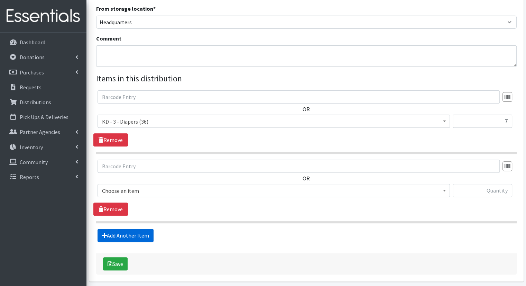
scroll to position [220, 0]
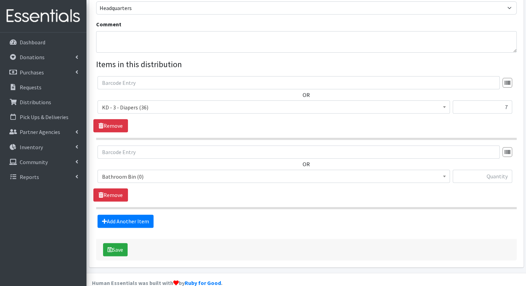
click at [236, 172] on span "Bathroom Bin (0)" at bounding box center [274, 177] width 344 height 10
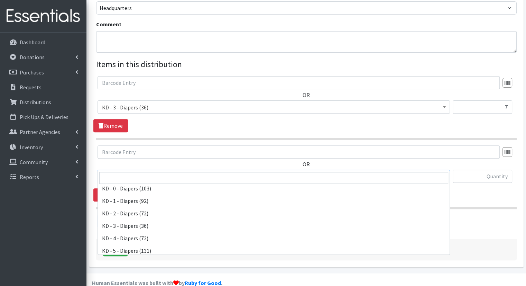
scroll to position [148, 0]
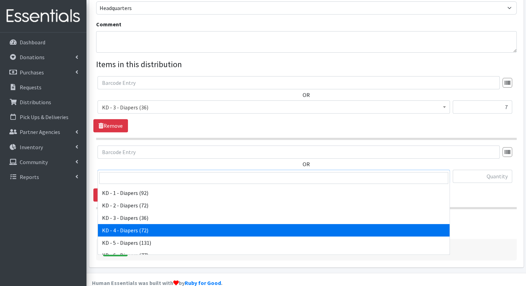
select select "15500"
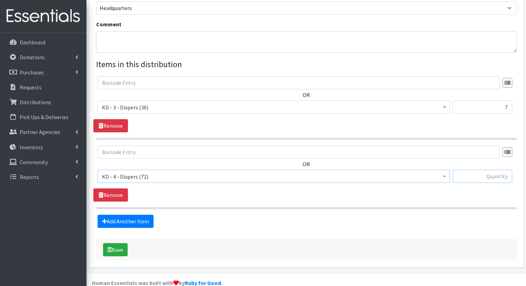
click at [482, 170] on input "text" at bounding box center [483, 176] width 60 height 13
type input "10"
click at [130, 214] on link "Add Another Item" at bounding box center [126, 220] width 56 height 13
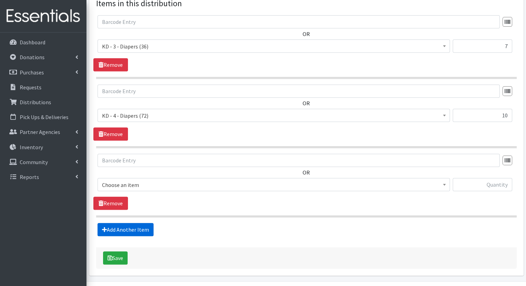
scroll to position [289, 0]
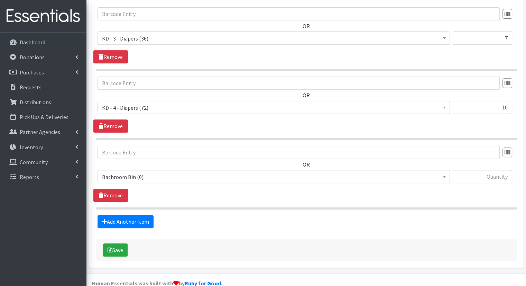
click at [194, 172] on span "Bathroom Bin (0)" at bounding box center [274, 177] width 344 height 10
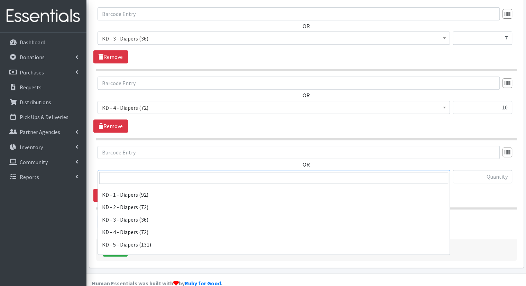
scroll to position [148, 0]
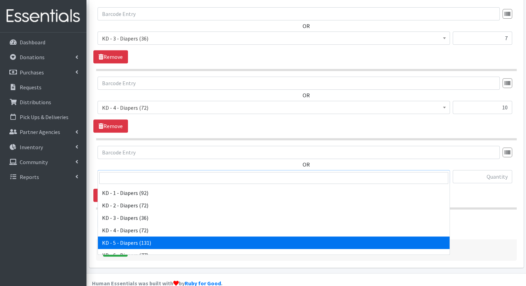
select select "15501"
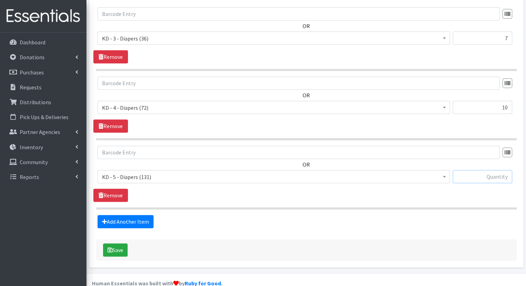
click at [502, 170] on input "text" at bounding box center [483, 176] width 60 height 13
type input "14"
click at [131, 216] on form "Partner * [DEMOGRAPHIC_DATA] Community Kalamazoo Black Lives Matter Kzoo/[GEOGR…" at bounding box center [306, 17] width 421 height 486
click at [133, 215] on link "Add Another Item" at bounding box center [126, 221] width 56 height 13
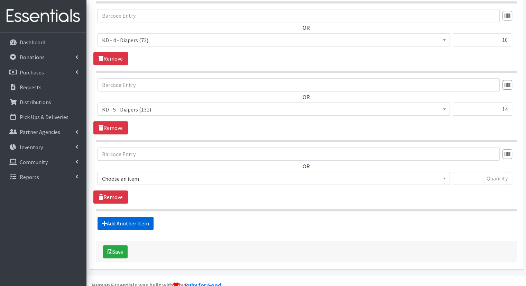
scroll to position [358, 0]
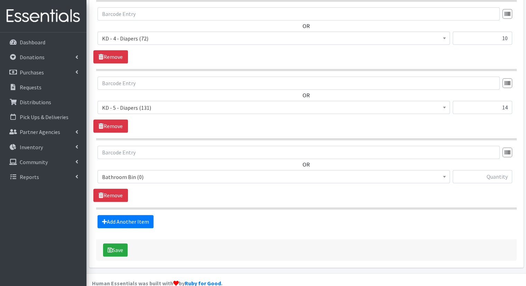
click at [202, 172] on span "Bathroom Bin (0)" at bounding box center [274, 177] width 344 height 10
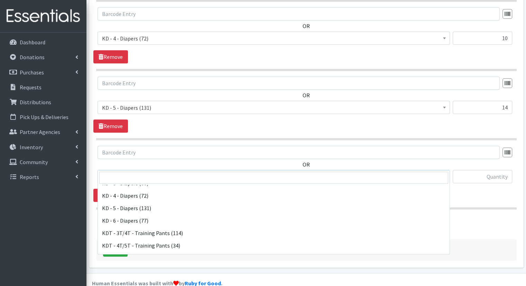
scroll to position [186, 0]
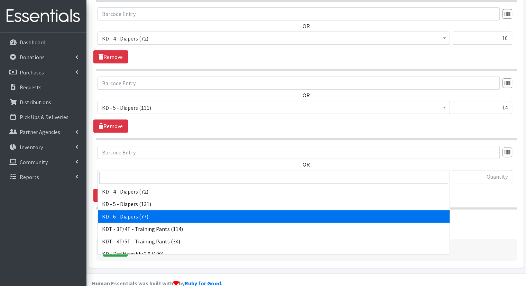
select select "15502"
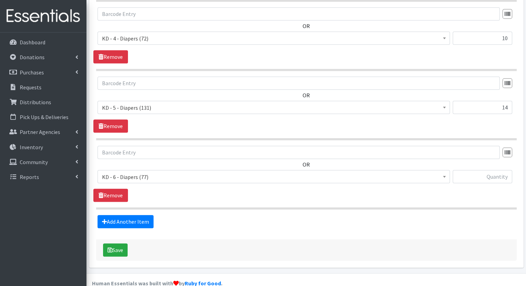
click at [470, 157] on div "OR Bathroom Bin (0) D - 0 - Diapers (5500) D - 3 - Diapers (589) D - 4 - Diaper…" at bounding box center [306, 167] width 426 height 43
click at [476, 170] on input "text" at bounding box center [483, 176] width 60 height 13
type input "10"
click at [124, 215] on link "Add Another Item" at bounding box center [126, 221] width 56 height 13
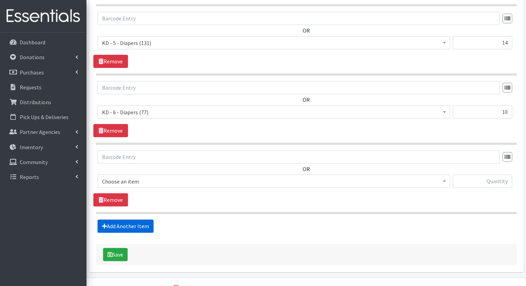
scroll to position [428, 0]
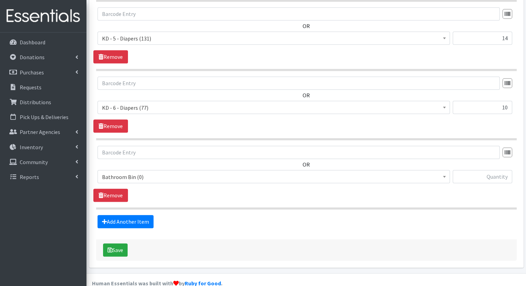
click at [173, 172] on span "Bathroom Bin (0)" at bounding box center [274, 177] width 344 height 10
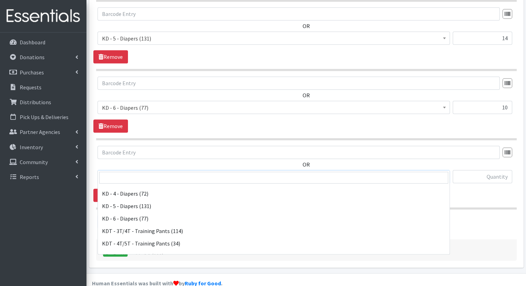
scroll to position [186, 0]
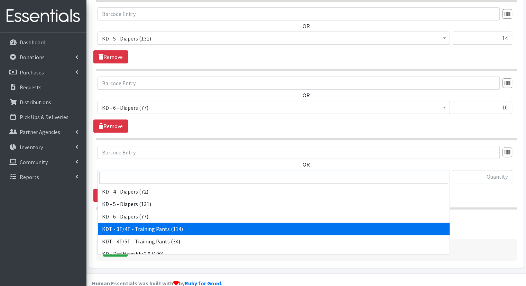
select select "15506"
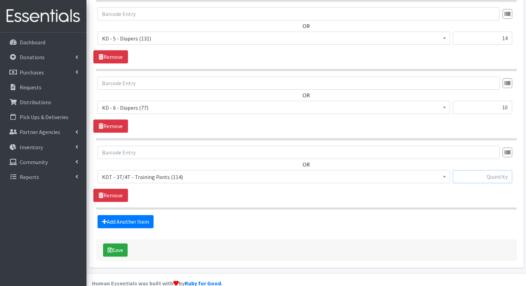
click at [478, 170] on input "text" at bounding box center [483, 176] width 60 height 13
type input "14"
click at [136, 215] on link "Add Another Item" at bounding box center [126, 221] width 56 height 13
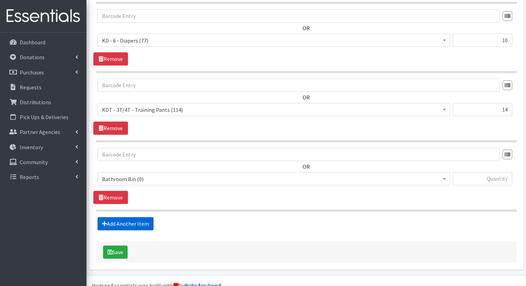
scroll to position [496, 0]
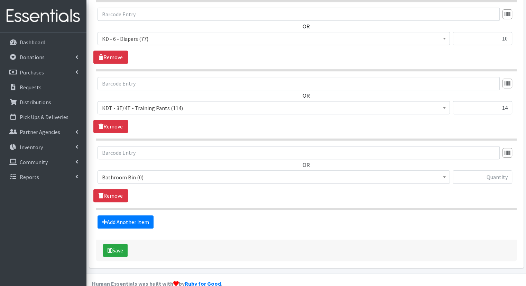
click at [177, 172] on span "Bathroom Bin (0)" at bounding box center [274, 177] width 344 height 10
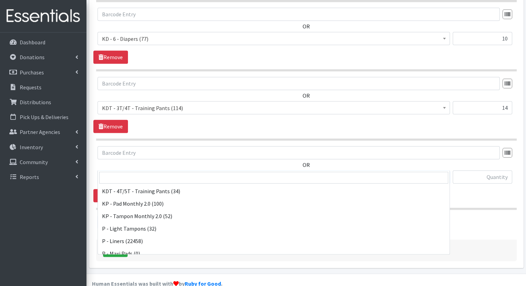
scroll to position [228, 0]
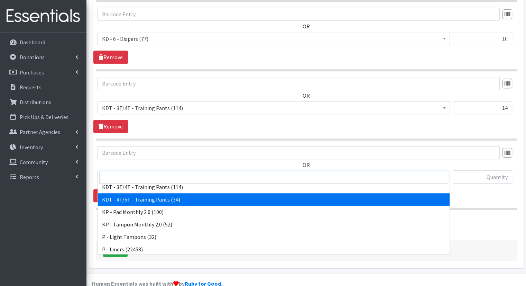
select select "15507"
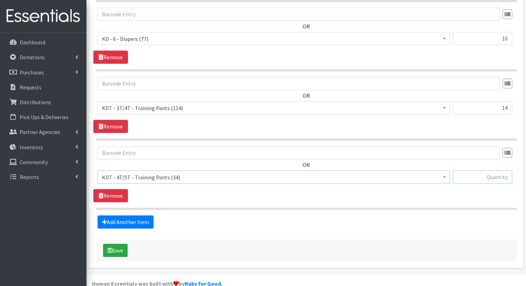
click at [488, 170] on input "text" at bounding box center [483, 176] width 60 height 13
type input "14"
click at [142, 215] on link "Add Another Item" at bounding box center [126, 221] width 56 height 13
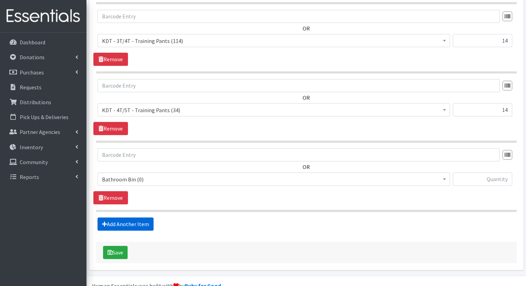
scroll to position [565, 0]
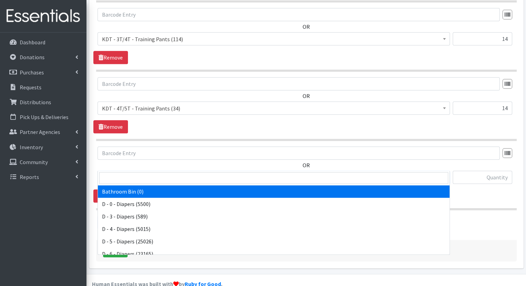
click at [260, 173] on span "Bathroom Bin (0)" at bounding box center [274, 178] width 344 height 10
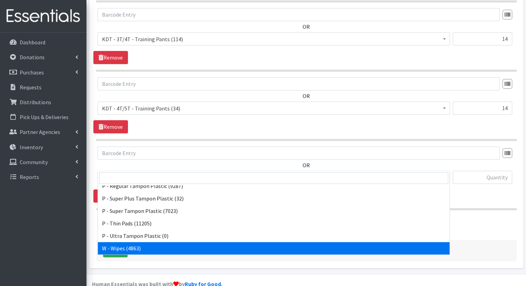
select select "15495"
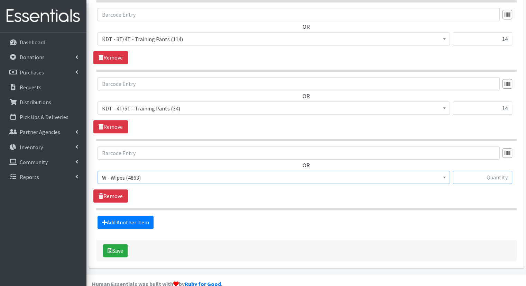
click at [468, 171] on input "text" at bounding box center [483, 177] width 60 height 13
type input "69"
click at [106, 244] on button "Save" at bounding box center [115, 250] width 25 height 13
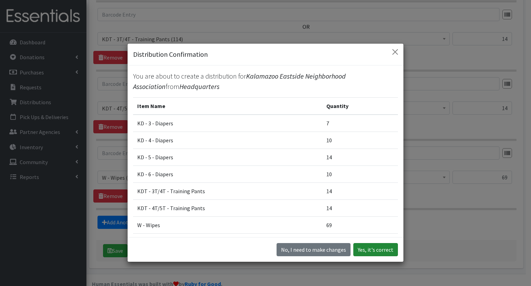
click at [360, 253] on button "Yes, it's correct" at bounding box center [376, 249] width 45 height 13
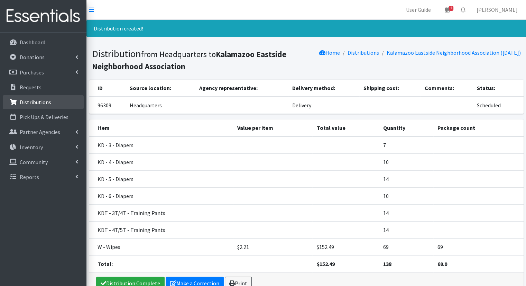
click at [27, 104] on p "Distributions" at bounding box center [35, 102] width 31 height 7
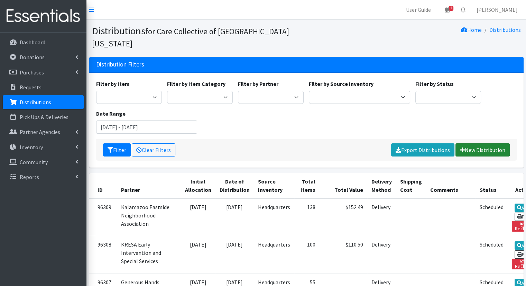
click at [502, 143] on link "New Distribution" at bounding box center [483, 149] width 54 height 13
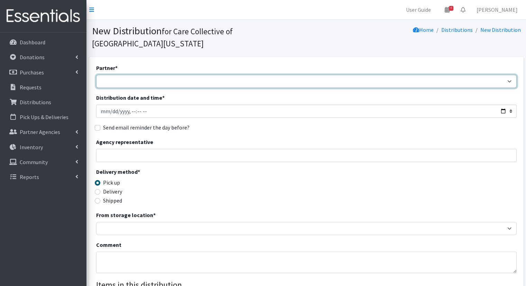
click at [211, 75] on select "African Community Kalamazoo Black Lives Matter Kzoo/[GEOGRAPHIC_DATA] Diaper Tr…" at bounding box center [306, 81] width 421 height 13
select select "7973"
click at [96, 75] on select "African Community Kalamazoo Black Lives Matter Kzoo/[GEOGRAPHIC_DATA] Diaper Tr…" at bounding box center [306, 81] width 421 height 13
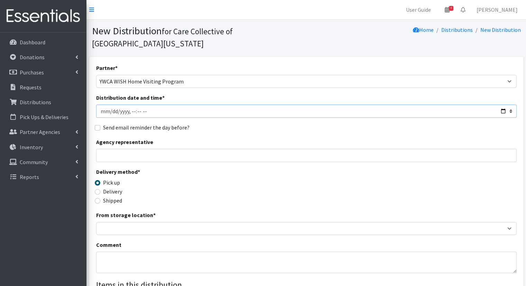
click at [504, 104] on input "Distribution date and time *" at bounding box center [306, 110] width 421 height 13
type input "[DATE]T10:00"
click at [265, 123] on div "Send email reminder the day before?" at bounding box center [306, 127] width 421 height 8
click at [122, 187] on div "Delivery" at bounding box center [148, 191] width 105 height 8
click at [117, 187] on label "Delivery" at bounding box center [112, 191] width 19 height 8
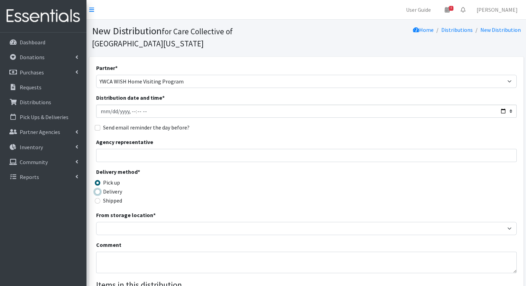
click at [100, 189] on input "Delivery" at bounding box center [98, 192] width 6 height 6
radio input "true"
click at [154, 224] on div "Partner * [DEMOGRAPHIC_DATA] Community Kalamazoo Black Lives Matter Kzoo/[GEOGR…" at bounding box center [306, 221] width 421 height 315
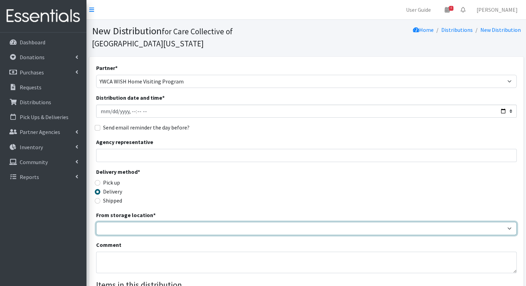
click at [153, 222] on select "Headquarters" at bounding box center [306, 228] width 421 height 13
select select "491"
click at [96, 222] on select "Headquarters" at bounding box center [306, 228] width 421 height 13
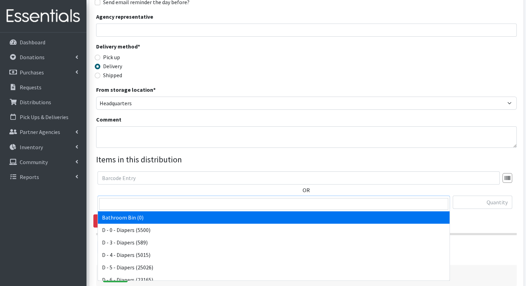
click at [225, 198] on span "Bathroom Bin (0)" at bounding box center [274, 203] width 344 height 10
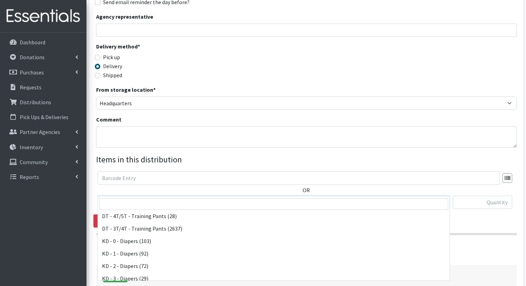
scroll to position [119, 0]
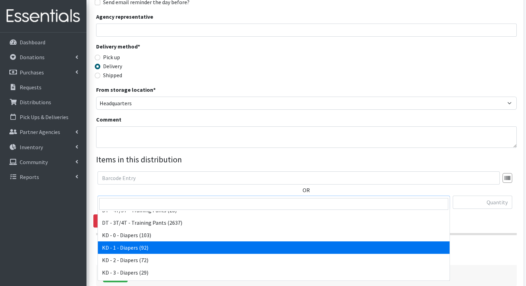
select select "15497"
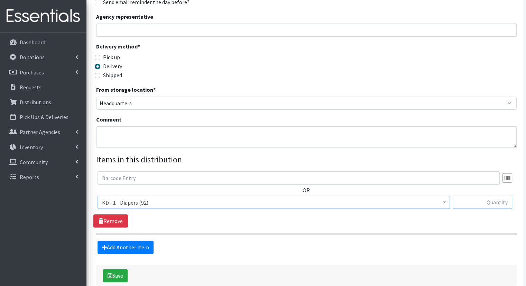
click at [462, 195] on input "text" at bounding box center [483, 201] width 60 height 13
type input "10"
click at [127, 240] on link "Add Another Item" at bounding box center [126, 246] width 56 height 13
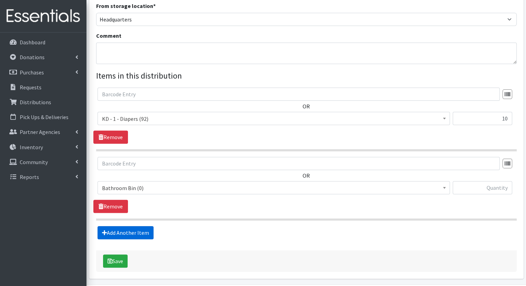
scroll to position [220, 0]
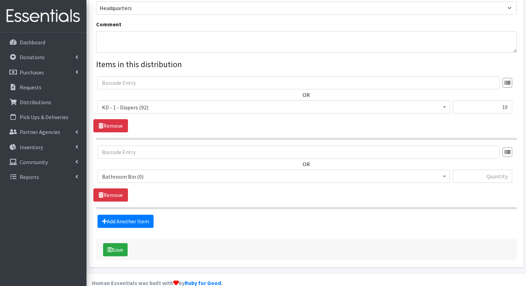
click at [173, 172] on span "Bathroom Bin (0)" at bounding box center [274, 177] width 344 height 10
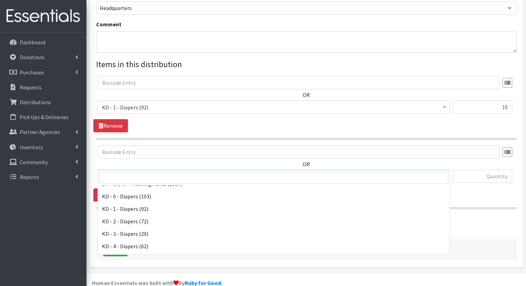
scroll to position [136, 0]
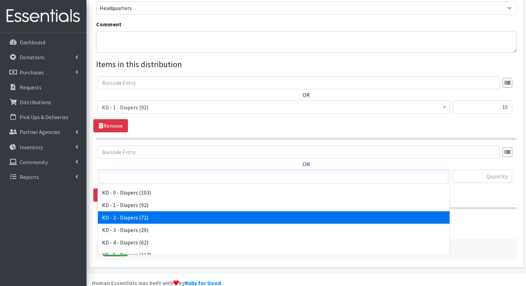
select select "15498"
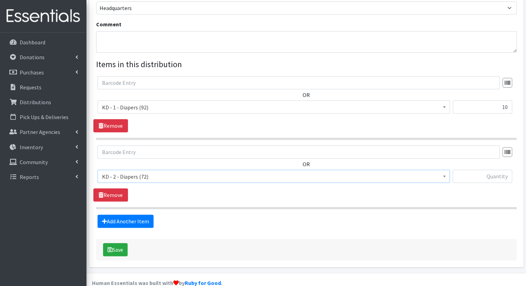
click at [504, 170] on div at bounding box center [483, 179] width 60 height 19
click at [501, 170] on input "text" at bounding box center [483, 176] width 60 height 13
type input "5"
click at [131, 214] on link "Add Another Item" at bounding box center [126, 220] width 56 height 13
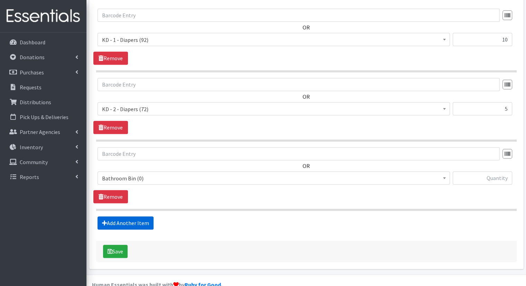
scroll to position [289, 0]
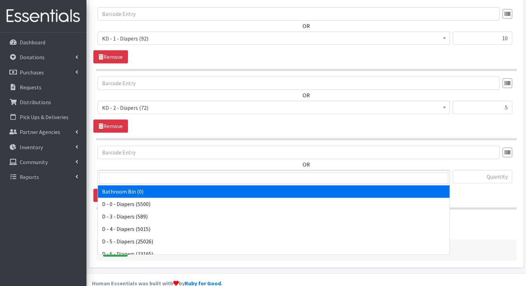
click at [253, 172] on span "Bathroom Bin (0)" at bounding box center [274, 177] width 344 height 10
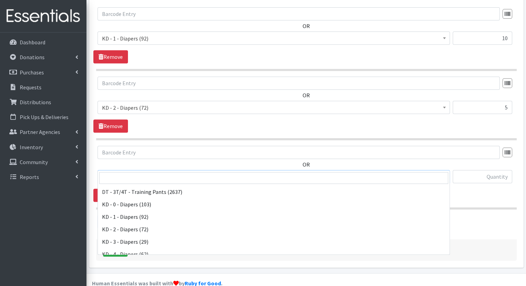
scroll to position [132, 0]
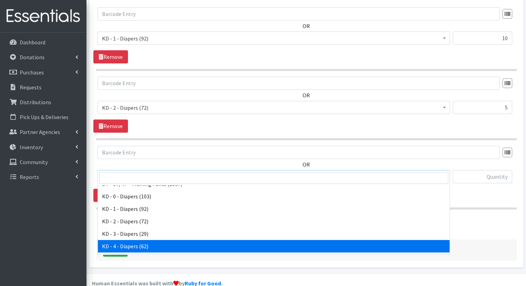
select select "15500"
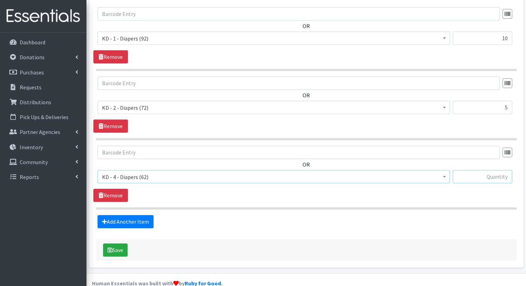
click at [487, 170] on input "text" at bounding box center [483, 176] width 60 height 13
type input "5"
click at [125, 215] on link "Add Another Item" at bounding box center [126, 221] width 56 height 13
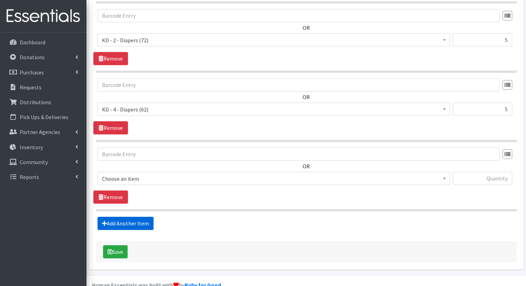
scroll to position [358, 0]
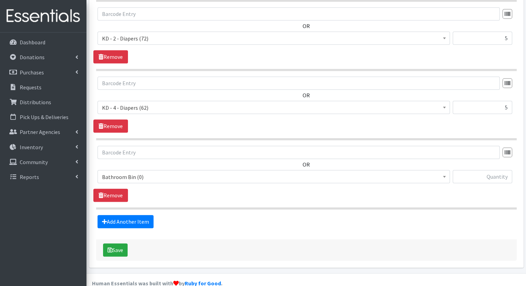
click at [177, 172] on span "Bathroom Bin (0)" at bounding box center [274, 177] width 344 height 10
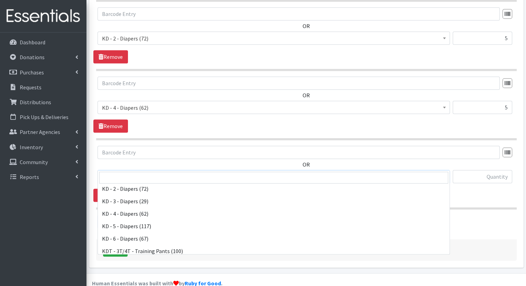
scroll to position [168, 0]
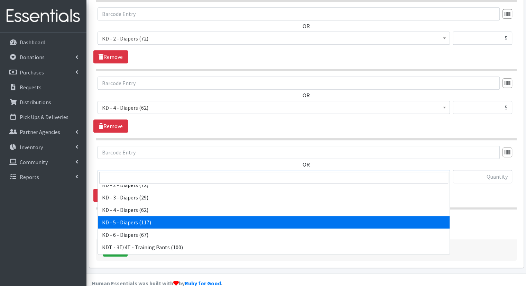
select select "15501"
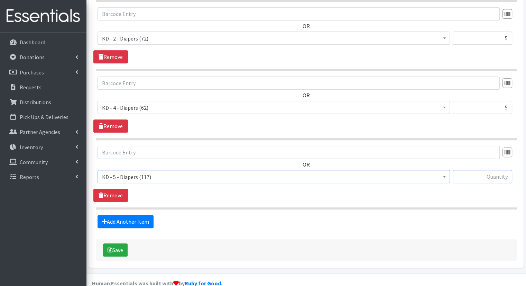
click at [486, 170] on input "text" at bounding box center [483, 176] width 60 height 13
type input "6"
type input "5"
click at [132, 215] on link "Add Another Item" at bounding box center [126, 221] width 56 height 13
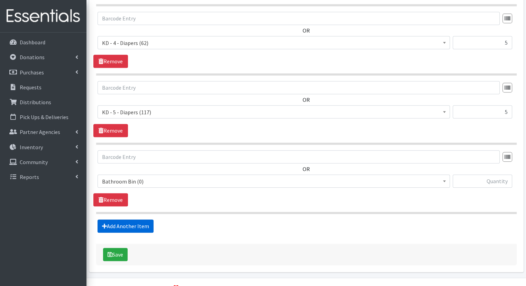
scroll to position [428, 0]
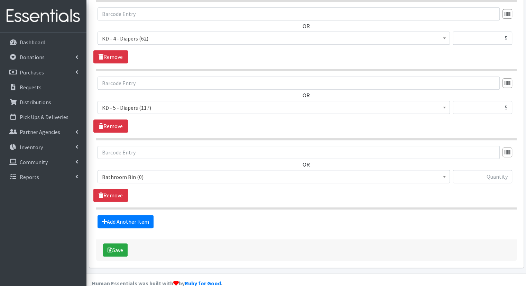
click at [219, 172] on span "Bathroom Bin (0)" at bounding box center [274, 177] width 344 height 10
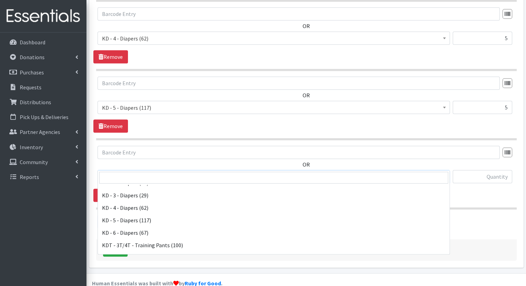
scroll to position [172, 0]
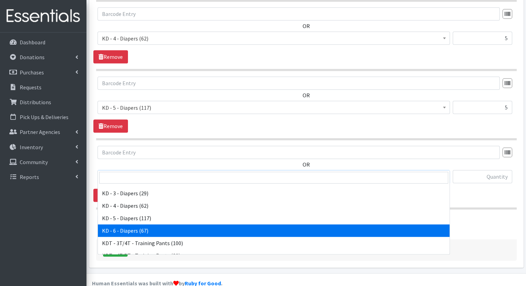
select select "15502"
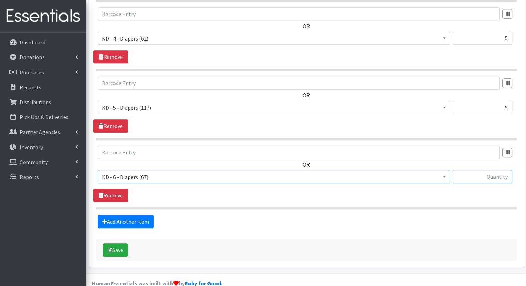
click at [491, 170] on input "text" at bounding box center [483, 176] width 60 height 13
type input "5"
click at [138, 215] on link "Add Another Item" at bounding box center [126, 221] width 56 height 13
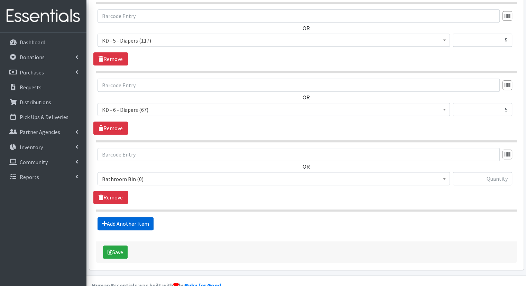
scroll to position [496, 0]
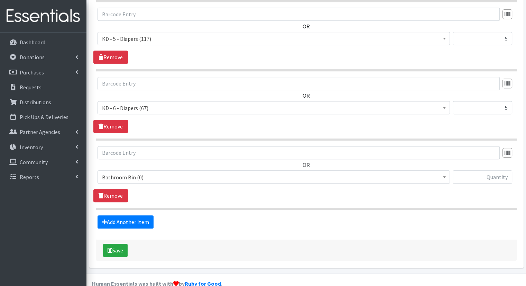
click at [208, 172] on span "Bathroom Bin (0)" at bounding box center [274, 177] width 344 height 10
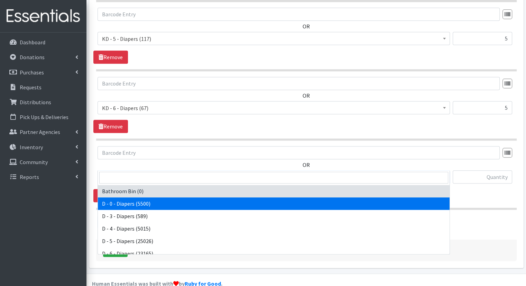
scroll to position [217, 0]
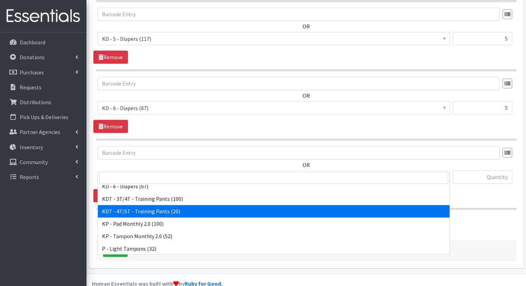
select select "15507"
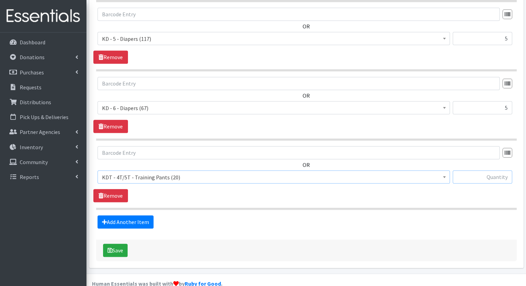
click at [494, 170] on input "text" at bounding box center [483, 176] width 60 height 13
type input "5"
click at [133, 215] on link "Add Another Item" at bounding box center [126, 221] width 56 height 13
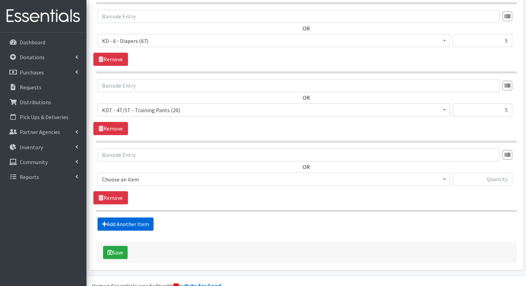
scroll to position [565, 0]
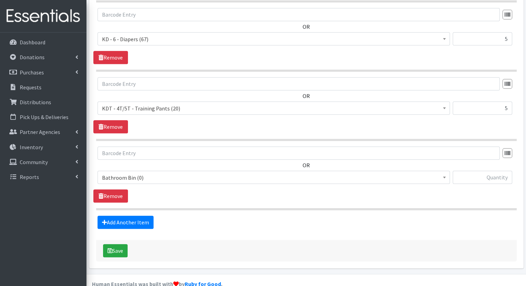
click at [244, 173] on span "Bathroom Bin (0)" at bounding box center [274, 178] width 344 height 10
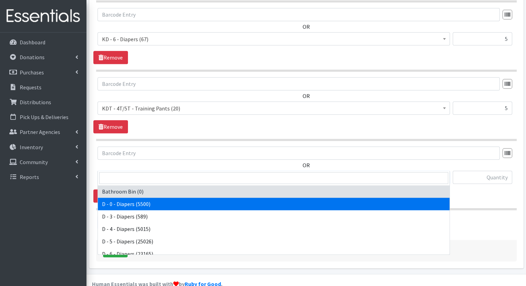
scroll to position [342, 0]
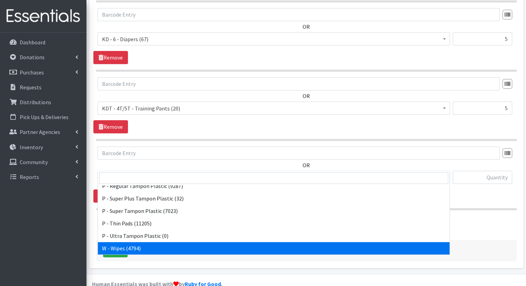
select select "15495"
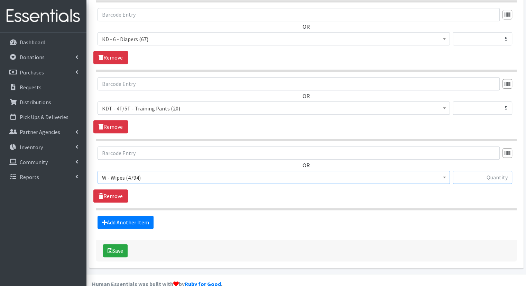
click at [486, 171] on input "text" at bounding box center [483, 177] width 60 height 13
type input "35"
click at [119, 244] on button "Save" at bounding box center [115, 250] width 25 height 13
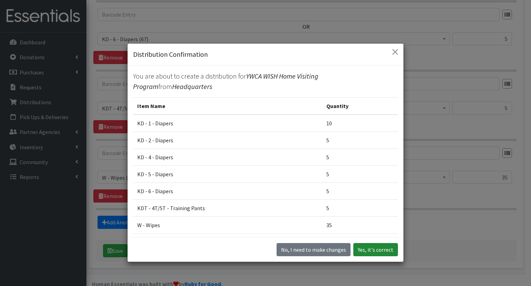
click at [367, 250] on button "Yes, it's correct" at bounding box center [376, 249] width 45 height 13
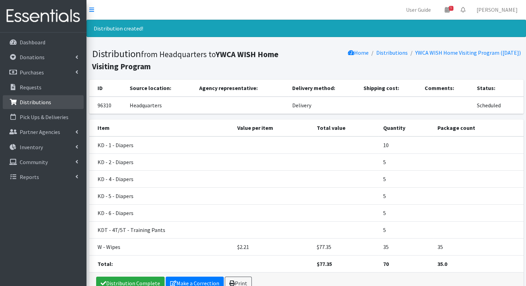
click at [28, 99] on p "Distributions" at bounding box center [35, 102] width 31 height 7
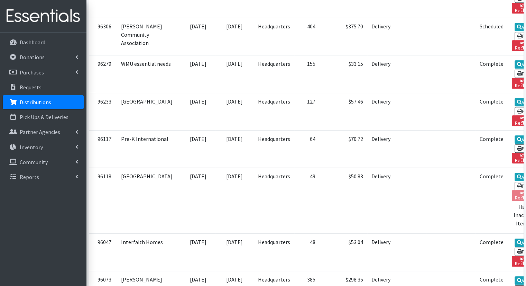
scroll to position [80, 0]
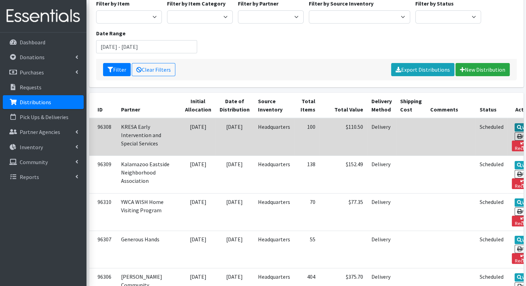
click at [515, 123] on link "View" at bounding box center [525, 127] width 20 height 8
